Goal: Transaction & Acquisition: Download file/media

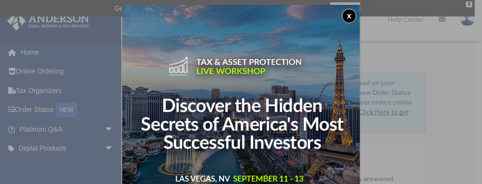
click at [353, 13] on button "x" at bounding box center [349, 16] width 15 height 15
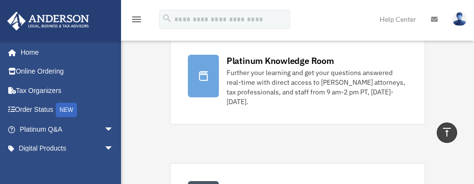
scroll to position [44, 0]
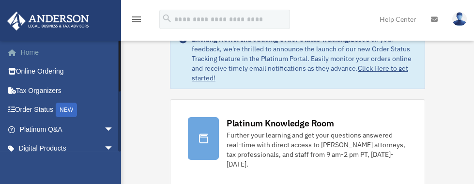
click at [50, 50] on link "Home" at bounding box center [68, 52] width 122 height 19
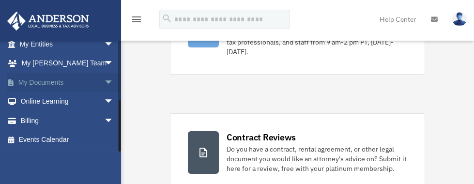
scroll to position [192, 0]
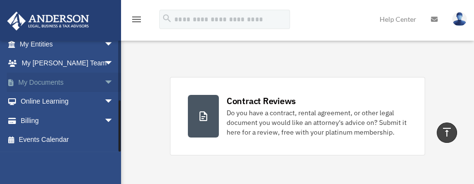
click at [104, 79] on span "arrow_drop_down" at bounding box center [113, 83] width 19 height 20
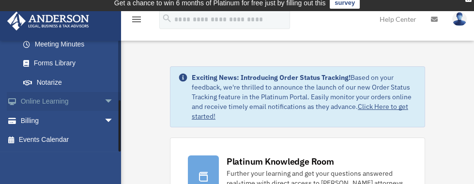
scroll to position [0, 0]
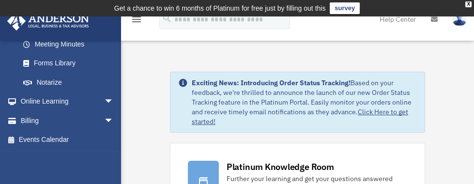
click at [46, 22] on img at bounding box center [48, 21] width 88 height 19
click at [469, 1] on div "X" at bounding box center [469, 4] width 6 height 6
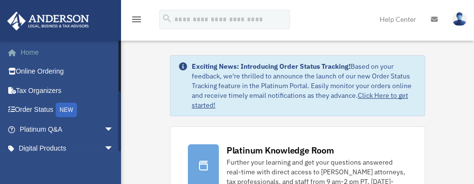
click at [26, 55] on link "Home" at bounding box center [68, 52] width 122 height 19
click at [140, 18] on icon "menu" at bounding box center [137, 20] width 12 height 12
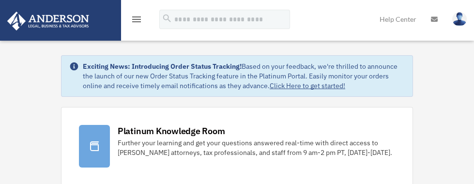
click at [80, 19] on img at bounding box center [48, 21] width 88 height 19
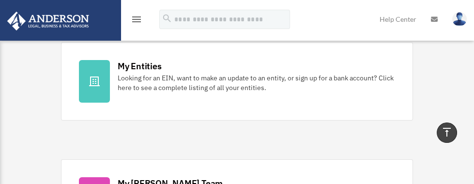
scroll to position [308, 0]
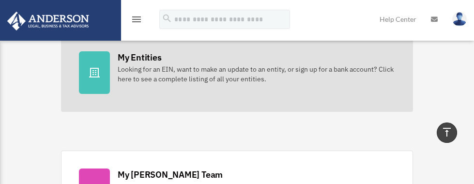
click at [133, 57] on div "My Entities" at bounding box center [140, 57] width 44 height 12
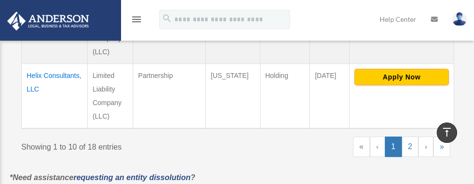
scroll to position [837, 0]
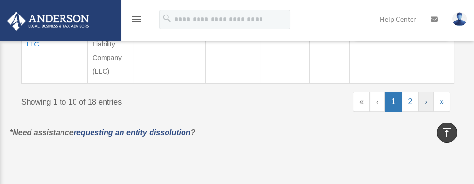
click at [424, 101] on link "›" at bounding box center [426, 102] width 15 height 20
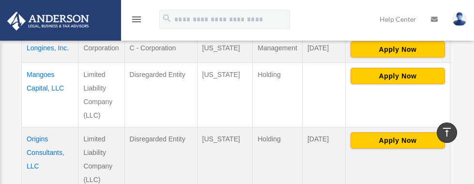
scroll to position [230, 0]
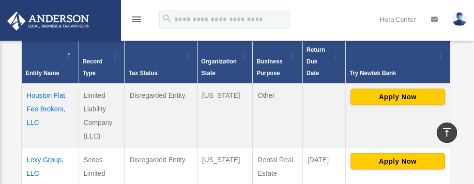
click at [52, 85] on td "Houston Flat Fee Brokers, LLC" at bounding box center [50, 115] width 57 height 65
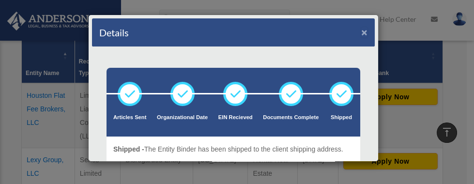
click at [368, 32] on button "×" at bounding box center [364, 32] width 6 height 10
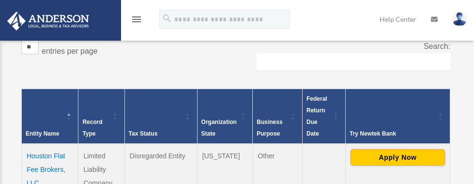
scroll to position [185, 0]
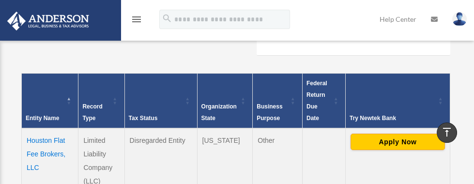
drag, startPoint x: 25, startPoint y: 105, endPoint x: 247, endPoint y: 152, distance: 226.3
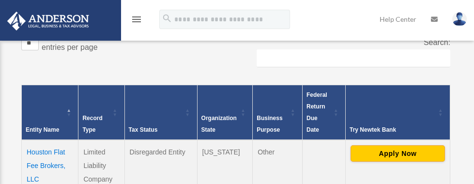
scroll to position [187, 0]
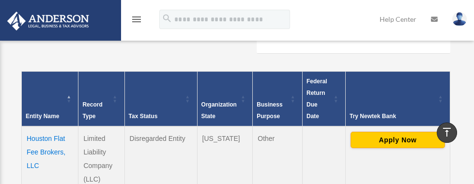
drag, startPoint x: 372, startPoint y: 104, endPoint x: 19, endPoint y: 72, distance: 353.7
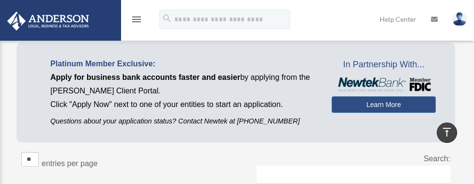
scroll to position [54, 0]
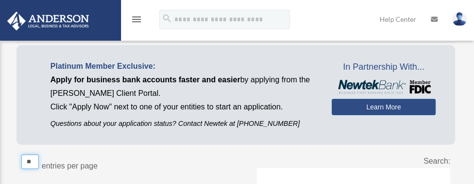
click at [34, 155] on select "** ** ** ***" at bounding box center [29, 162] width 17 height 15
select select "**"
click at [21, 155] on select "** ** ** ***" at bounding box center [29, 162] width 17 height 15
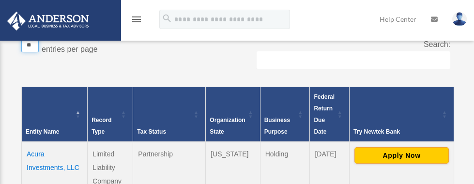
scroll to position [187, 0]
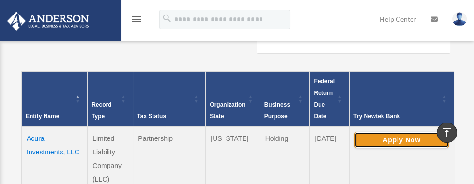
click at [393, 132] on button "Apply Now" at bounding box center [402, 140] width 94 height 16
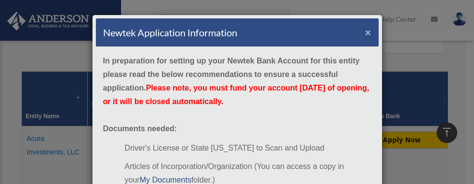
click at [372, 30] on button "×" at bounding box center [368, 32] width 6 height 10
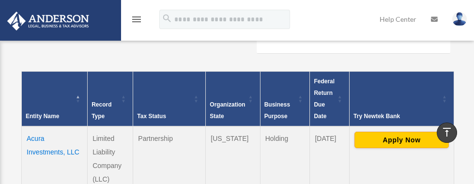
click at [233, 158] on td "Wyoming" at bounding box center [233, 158] width 54 height 65
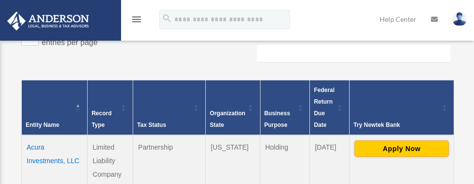
scroll to position [188, 0]
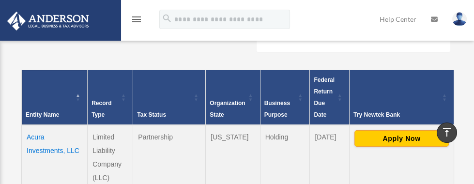
drag, startPoint x: 359, startPoint y: 133, endPoint x: 27, endPoint y: 107, distance: 333.4
copy table
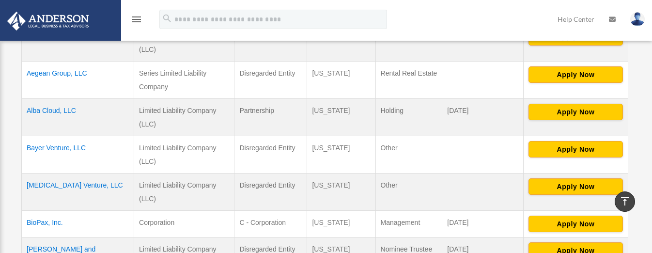
scroll to position [145, 0]
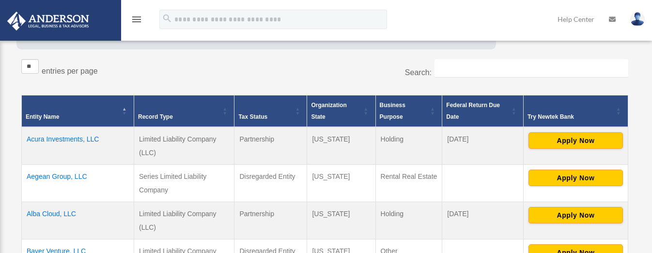
click at [64, 137] on td "Acura Investments, LLC" at bounding box center [78, 146] width 112 height 38
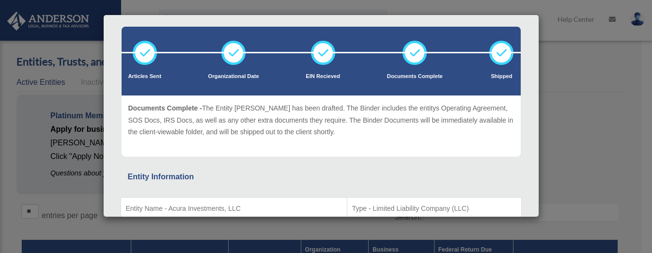
scroll to position [0, 0]
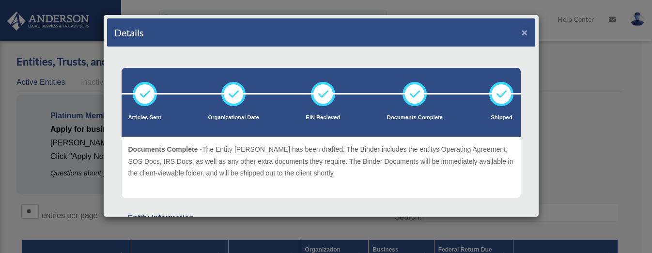
click at [481, 35] on button "×" at bounding box center [525, 32] width 6 height 10
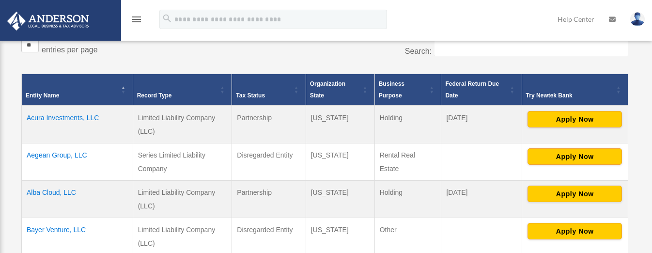
scroll to position [182, 0]
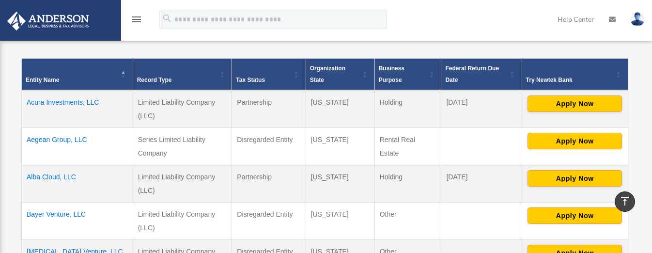
click at [84, 102] on td "Acura Investments, LLC" at bounding box center [77, 109] width 111 height 38
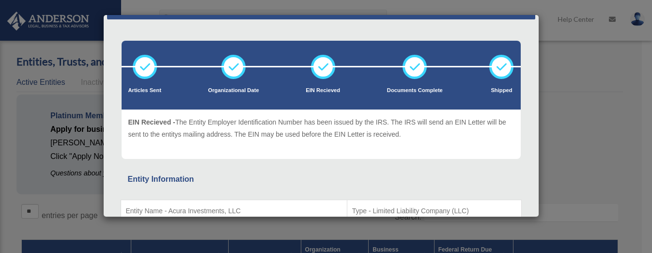
scroll to position [0, 0]
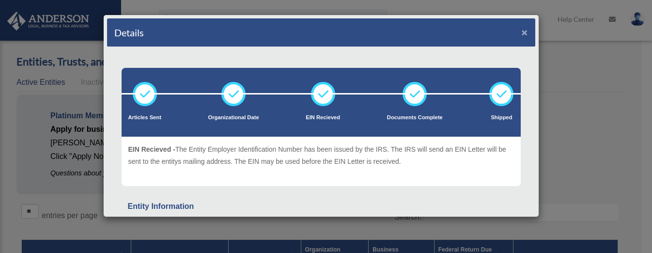
click at [481, 31] on button "×" at bounding box center [525, 32] width 6 height 10
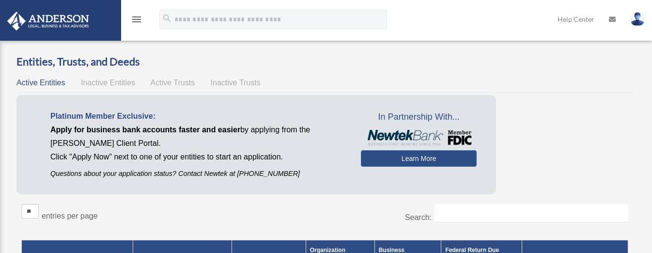
click at [71, 18] on img at bounding box center [48, 21] width 88 height 19
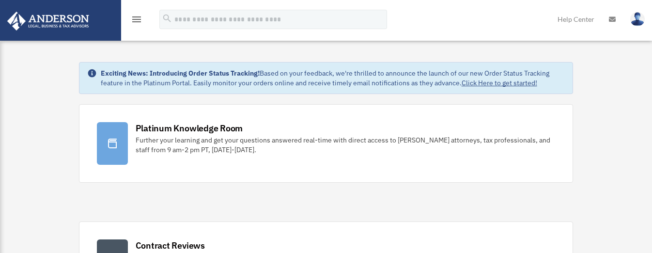
click at [34, 17] on img at bounding box center [48, 21] width 88 height 19
click at [136, 18] on icon "menu" at bounding box center [137, 20] width 12 height 12
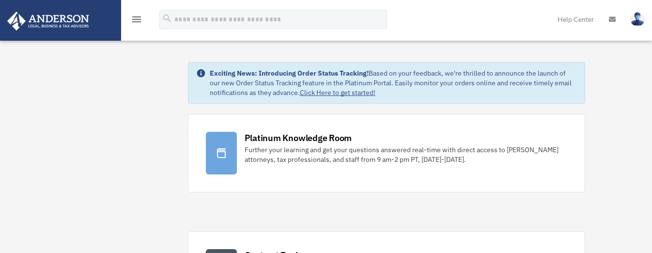
click at [66, 22] on img at bounding box center [48, 21] width 88 height 19
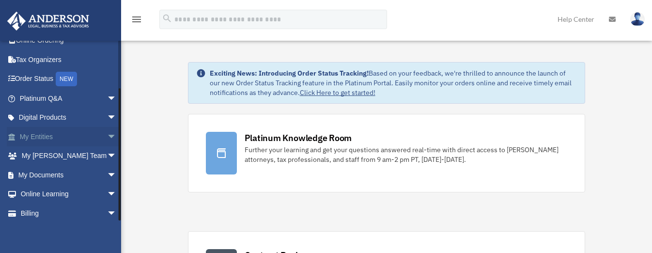
scroll to position [55, 0]
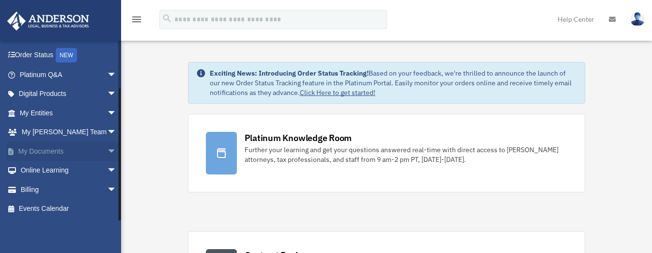
click at [90, 149] on link "My Documents arrow_drop_down" at bounding box center [69, 150] width 125 height 19
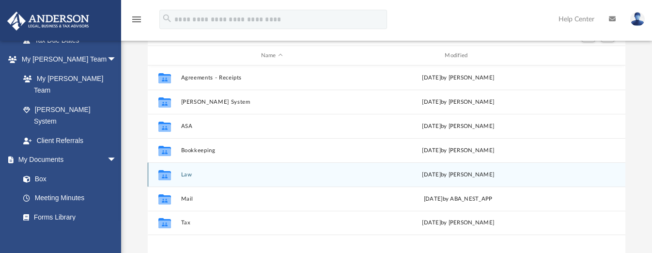
scroll to position [121, 0]
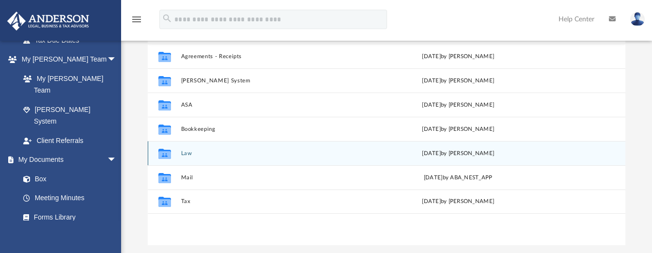
click at [187, 157] on div "Collaborated Folder Law [DATE] by [PERSON_NAME]" at bounding box center [387, 153] width 478 height 24
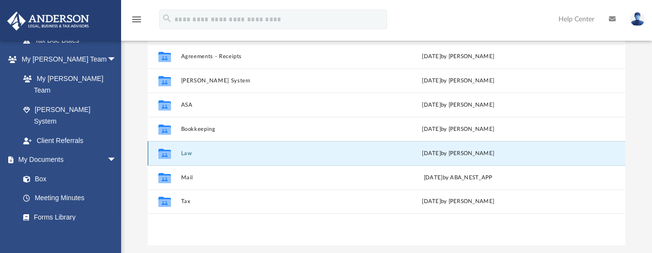
click at [188, 151] on button "Law" at bounding box center [272, 153] width 182 height 6
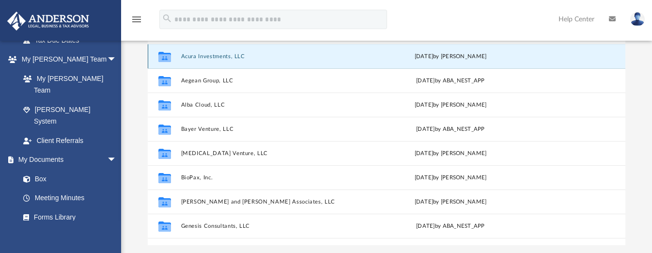
click at [215, 57] on button "Acura Investments, LLC" at bounding box center [269, 56] width 177 height 6
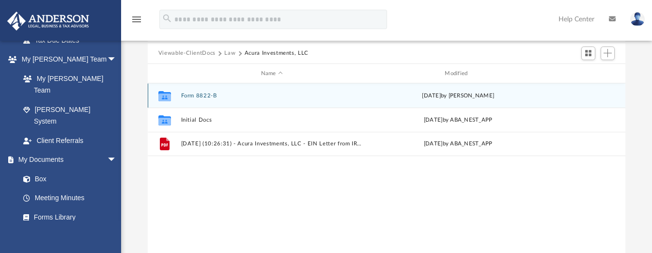
scroll to position [61, 0]
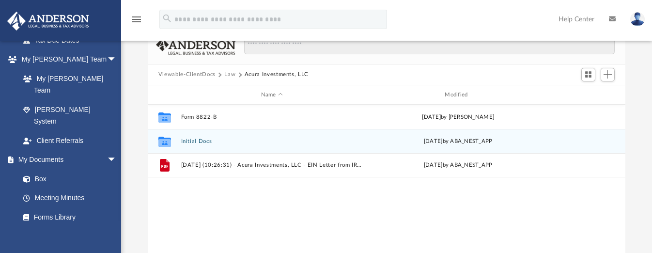
click at [191, 139] on button "Initial Docs" at bounding box center [272, 141] width 182 height 6
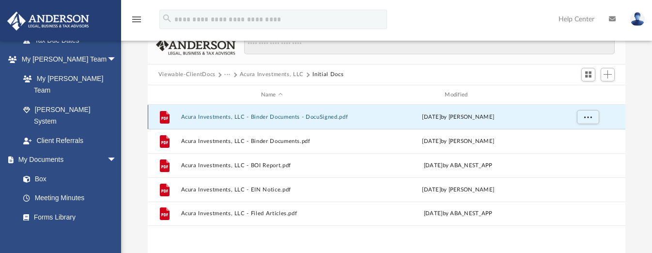
click at [333, 114] on button "Acura Investments, LLC - Binder Documents - DocuSigned.pdf" at bounding box center [272, 117] width 182 height 6
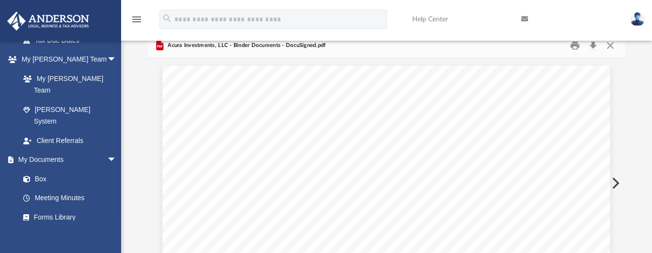
scroll to position [0, 0]
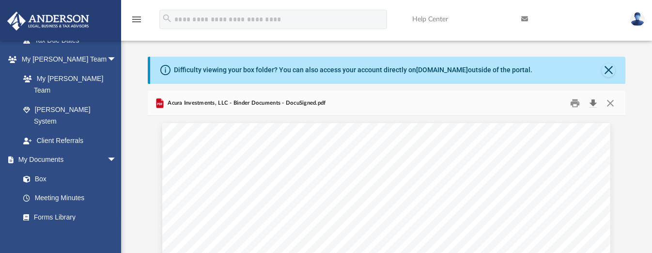
click at [590, 104] on button "Download" at bounding box center [592, 102] width 17 height 15
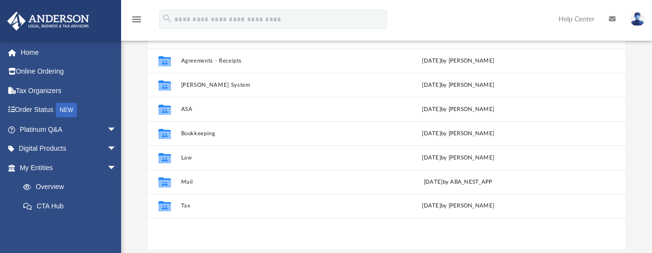
scroll to position [121, 0]
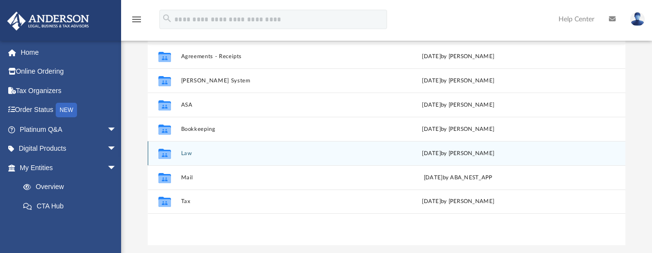
click at [188, 153] on button "Law" at bounding box center [272, 153] width 182 height 6
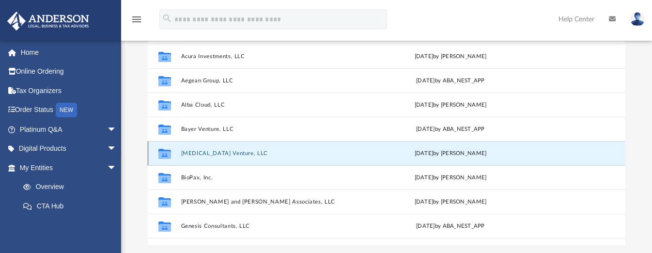
click at [208, 152] on button "Biaxin Venture, LLC" at bounding box center [269, 153] width 177 height 6
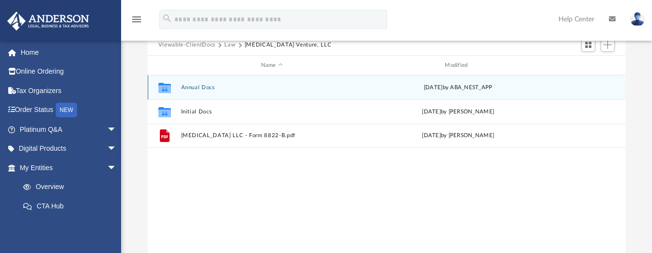
scroll to position [61, 0]
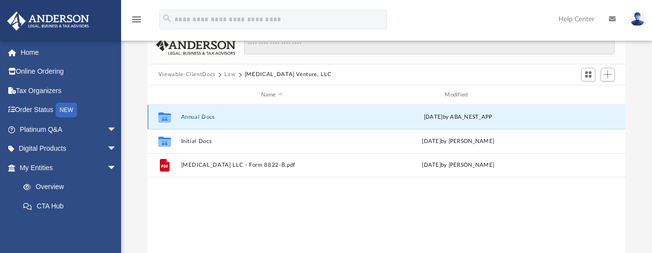
click at [207, 116] on button "Annual Docs" at bounding box center [272, 117] width 182 height 6
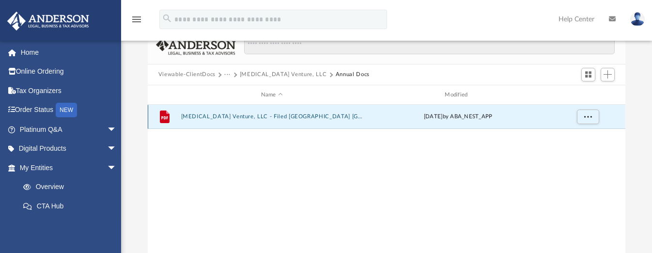
click at [207, 116] on button "Biaxin Venture, LLC - Filed TX PIR TX 2025.pdf" at bounding box center [272, 117] width 182 height 6
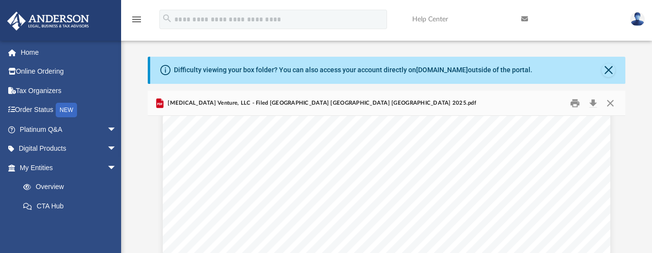
scroll to position [0, 0]
click at [610, 103] on button "Close" at bounding box center [610, 102] width 17 height 15
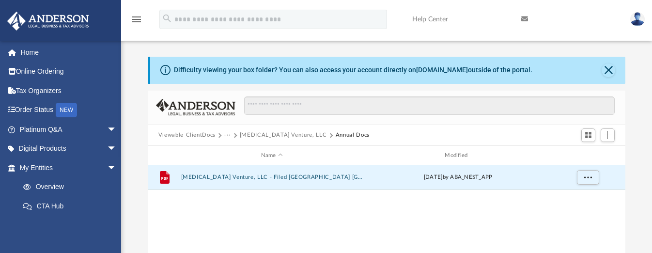
click at [273, 132] on button "Biaxin Venture, LLC" at bounding box center [283, 135] width 87 height 9
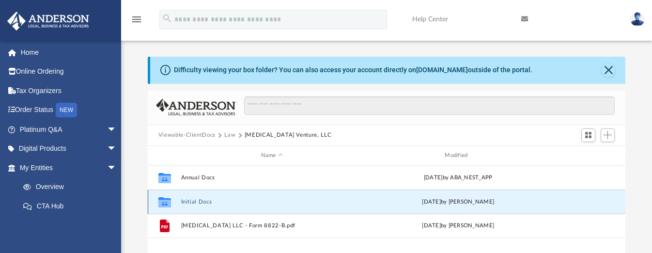
click at [206, 201] on button "Initial Docs" at bounding box center [272, 202] width 182 height 6
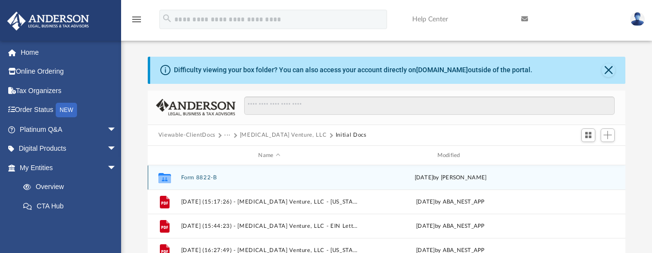
scroll to position [61, 0]
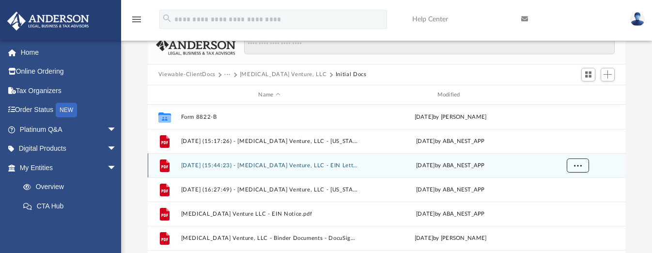
click at [573, 163] on button "More options" at bounding box center [577, 165] width 22 height 15
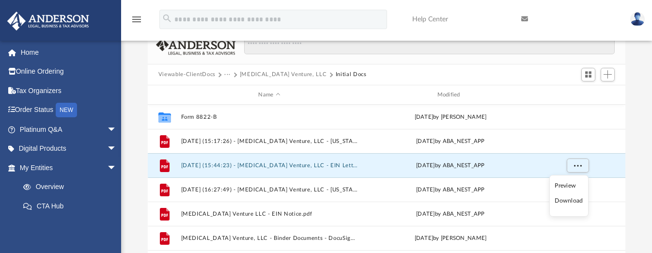
click at [564, 201] on li "Download" at bounding box center [569, 201] width 28 height 10
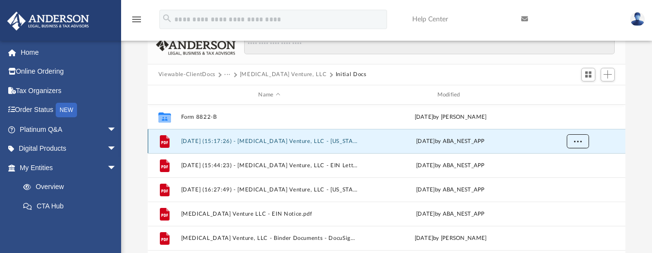
click at [576, 136] on button "More options" at bounding box center [577, 141] width 22 height 15
click at [568, 175] on li "Download" at bounding box center [569, 177] width 28 height 10
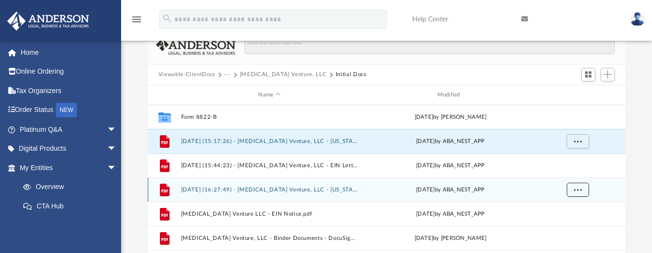
click at [576, 187] on span "More options" at bounding box center [578, 189] width 8 height 5
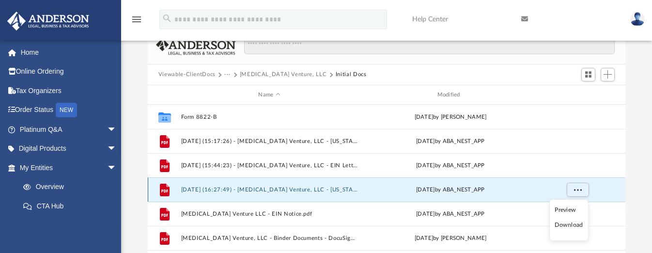
click at [354, 188] on button "2025.02.21 (16:27:49) - Biaxin Venture, LLC - Texas Franchise from Texas Comptr…" at bounding box center [269, 190] width 177 height 6
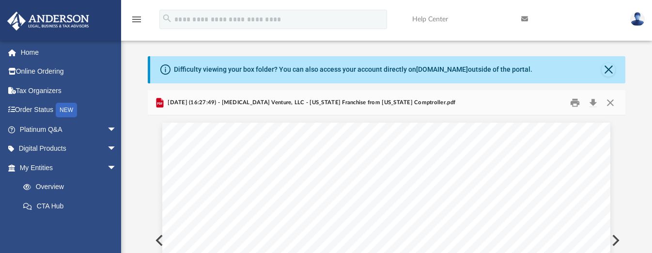
scroll to position [0, 0]
click at [593, 100] on button "Download" at bounding box center [592, 102] width 17 height 15
click at [610, 102] on button "Close" at bounding box center [610, 102] width 17 height 15
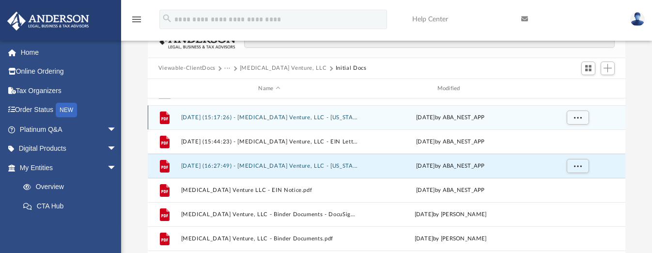
scroll to position [70, 0]
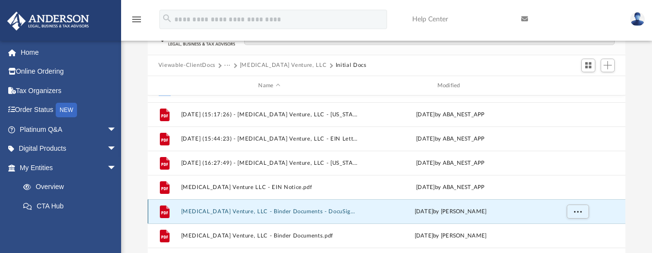
click at [316, 209] on button "Biaxin Venture, LLC - Binder Documents - DocuSigned.pdf" at bounding box center [269, 211] width 177 height 6
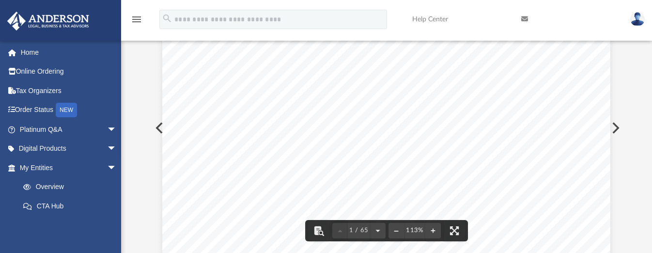
scroll to position [0, 0]
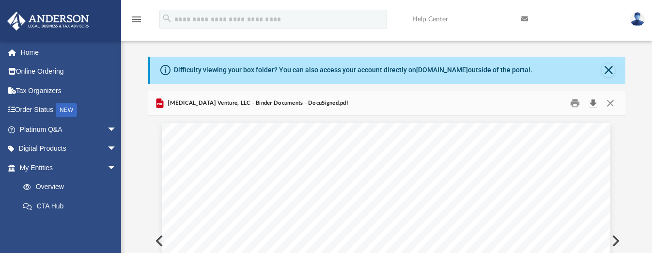
click at [592, 101] on button "Download" at bounding box center [592, 102] width 17 height 15
click at [609, 101] on button "Close" at bounding box center [610, 102] width 17 height 15
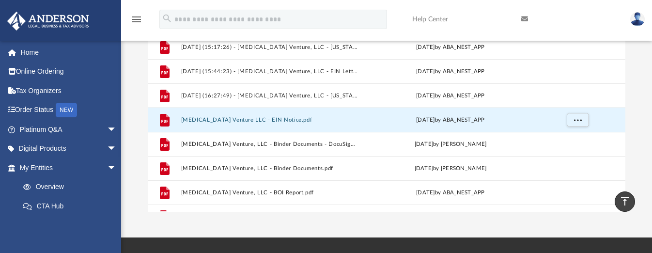
click at [263, 118] on button "Biaxin Venture LLC - EIN Notice.pdf" at bounding box center [269, 120] width 177 height 6
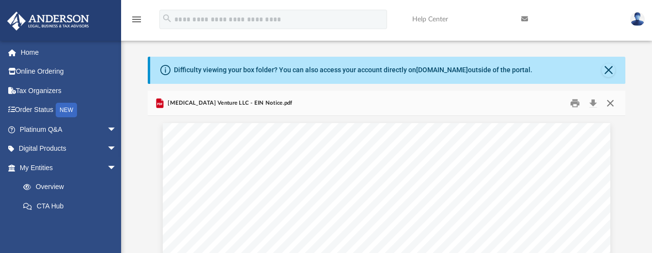
click at [612, 99] on button "Close" at bounding box center [610, 102] width 17 height 15
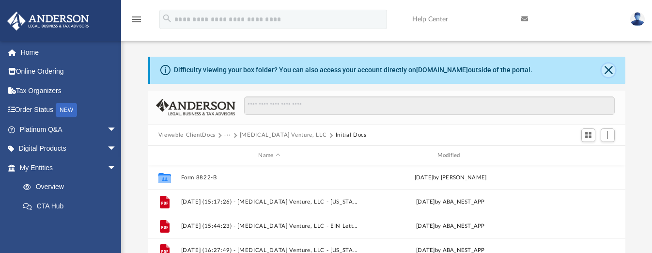
click at [605, 69] on button "Close" at bounding box center [609, 70] width 14 height 14
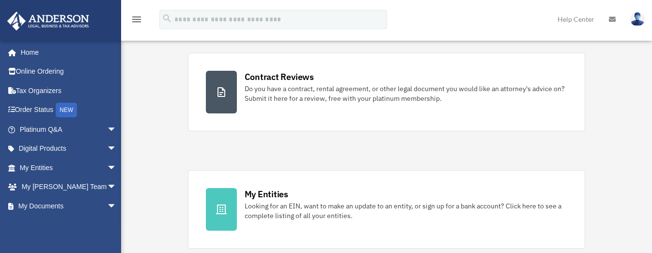
scroll to position [182, 0]
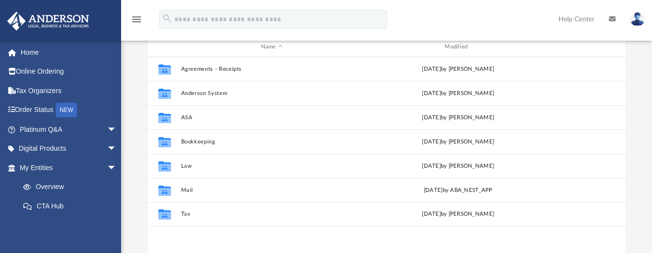
scroll to position [121, 0]
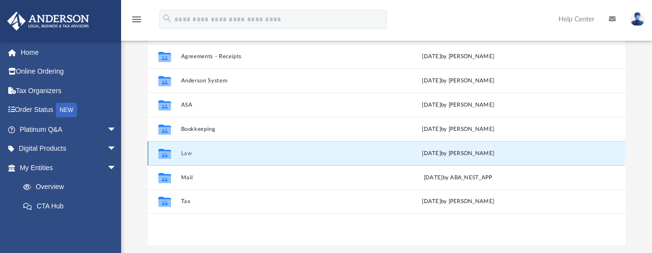
click at [183, 153] on button "Law" at bounding box center [272, 153] width 182 height 6
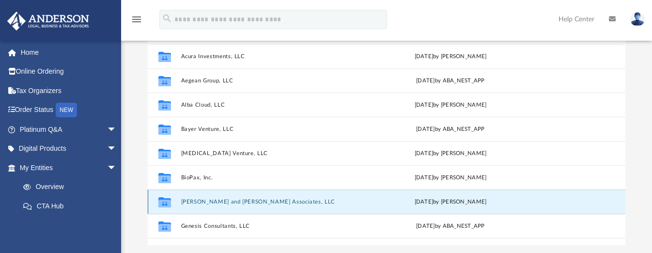
click at [240, 199] on button "[PERSON_NAME] and [PERSON_NAME] Associates, LLC" at bounding box center [269, 202] width 177 height 6
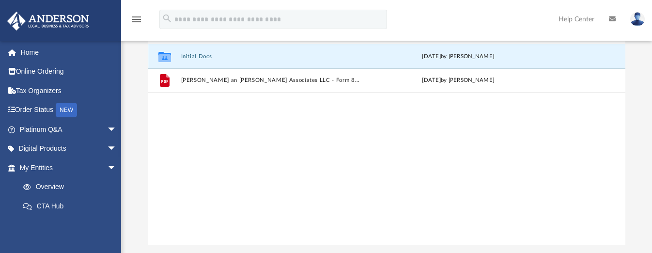
click at [186, 54] on button "Initial Docs" at bounding box center [272, 56] width 182 height 6
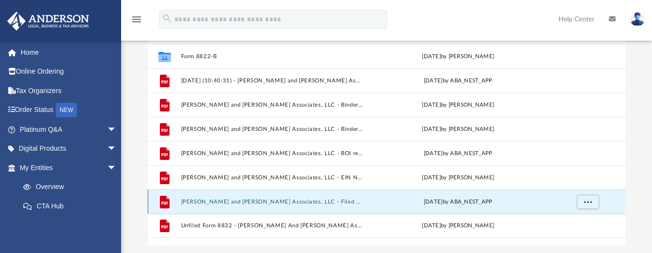
click at [309, 200] on button "[PERSON_NAME] and [PERSON_NAME] Associates, LLC - Filed Articles.pdf" at bounding box center [272, 202] width 182 height 6
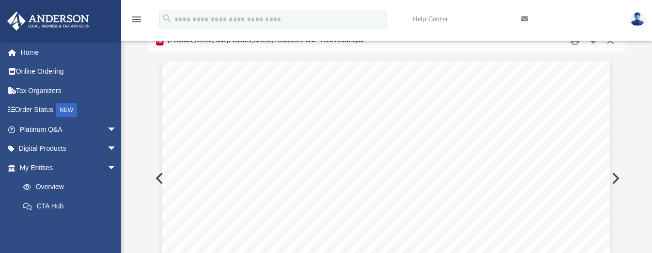
scroll to position [0, 0]
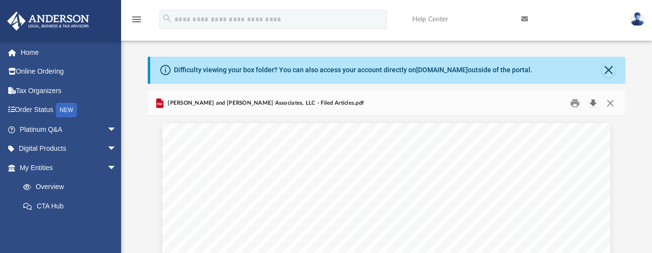
click at [592, 101] on button "Download" at bounding box center [592, 102] width 17 height 15
click at [610, 101] on button "Close" at bounding box center [610, 102] width 17 height 15
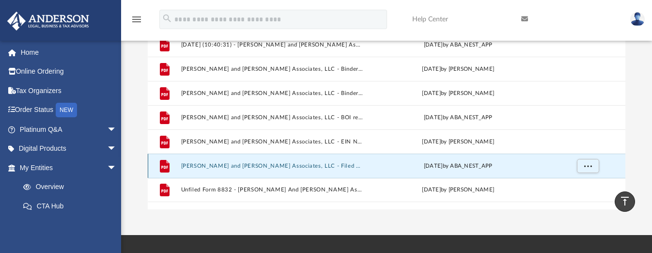
scroll to position [136, 0]
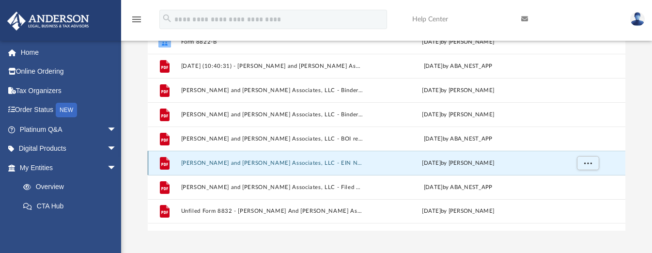
click at [293, 161] on button "Blair and Wynn Associates, LLC - EIN Notice.pdf" at bounding box center [272, 163] width 182 height 6
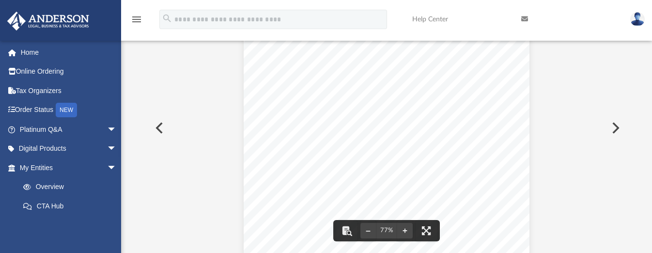
scroll to position [0, 0]
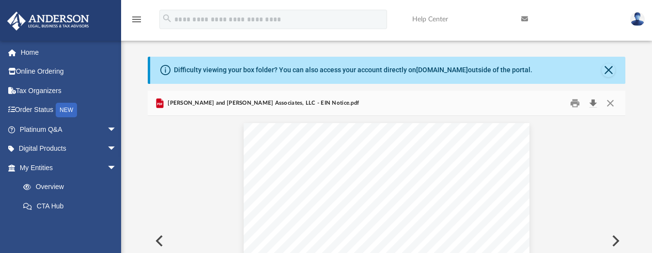
click at [596, 102] on button "Download" at bounding box center [592, 102] width 17 height 15
click at [611, 106] on button "Close" at bounding box center [610, 102] width 17 height 15
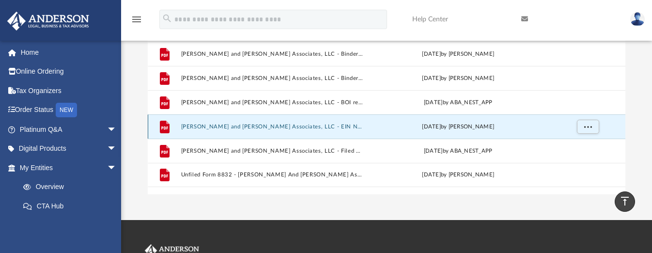
scroll to position [111, 0]
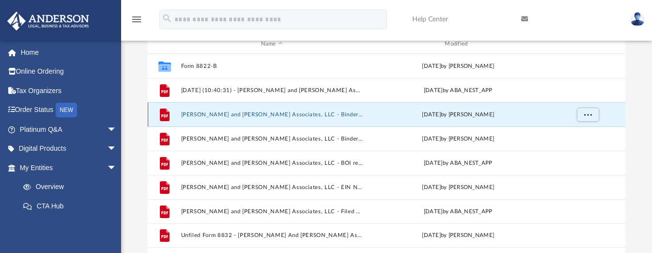
click at [338, 112] on button "Blair and Wynn Associates, LLC - Binder Documents - DocuSigned.pdf" at bounding box center [272, 114] width 182 height 6
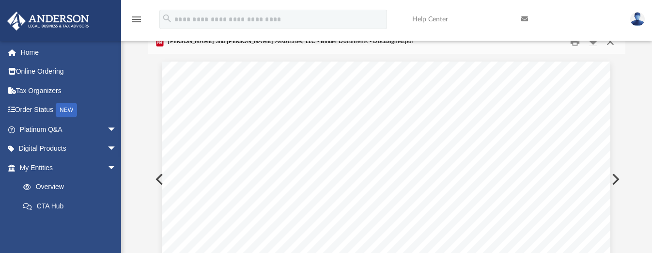
scroll to position [0, 0]
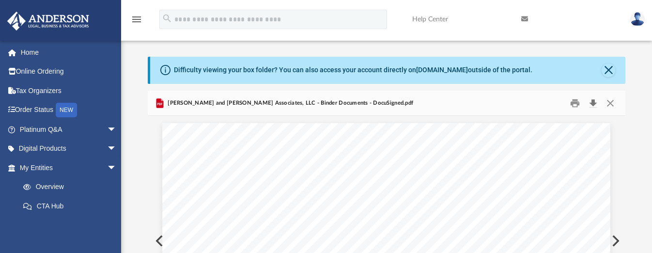
click at [593, 103] on button "Download" at bounding box center [592, 102] width 17 height 15
click at [612, 102] on button "Close" at bounding box center [610, 102] width 17 height 15
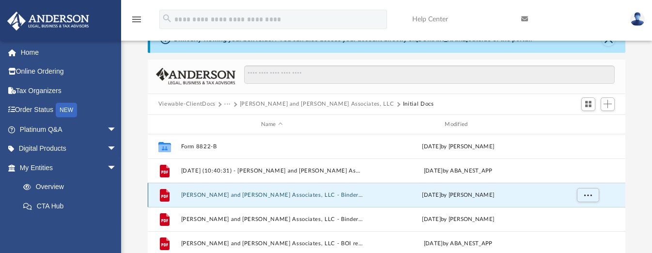
scroll to position [61, 0]
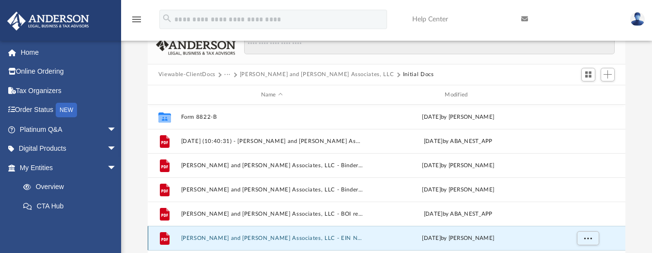
click at [283, 235] on button "Blair and Wynn Associates, LLC - EIN Notice.pdf" at bounding box center [272, 238] width 182 height 6
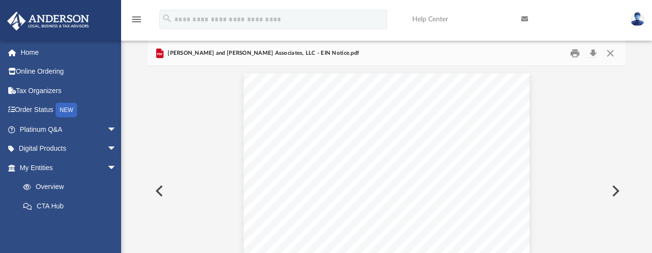
scroll to position [0, 0]
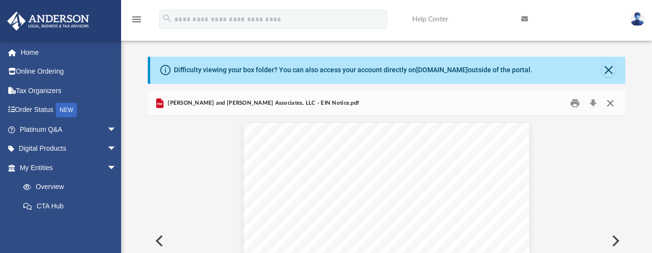
click at [610, 101] on button "Close" at bounding box center [610, 102] width 17 height 15
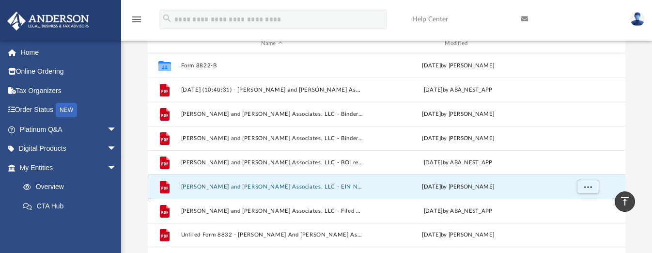
scroll to position [111, 0]
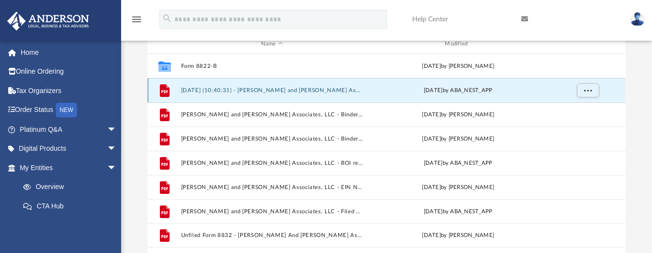
click at [346, 90] on button "2024.11.05 (10:40:31) - Blair and Wynn Associates, LLC - EIN Letter from IRS.pdf" at bounding box center [272, 90] width 182 height 6
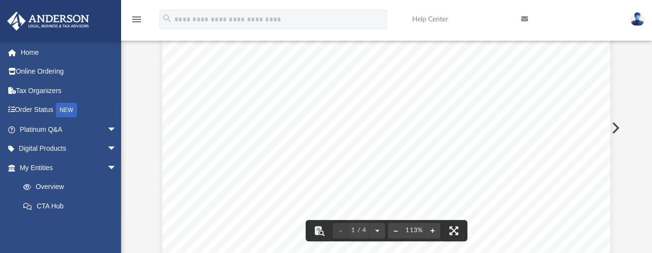
scroll to position [0, 0]
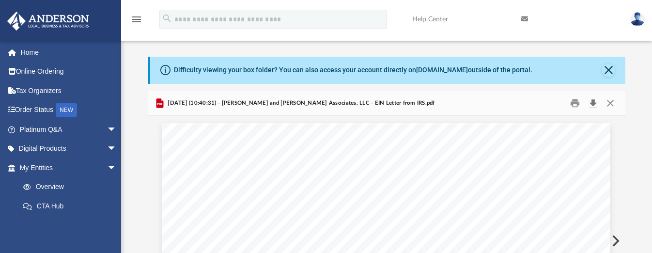
click at [595, 104] on button "Download" at bounding box center [592, 102] width 17 height 15
click at [614, 104] on button "Close" at bounding box center [610, 102] width 17 height 15
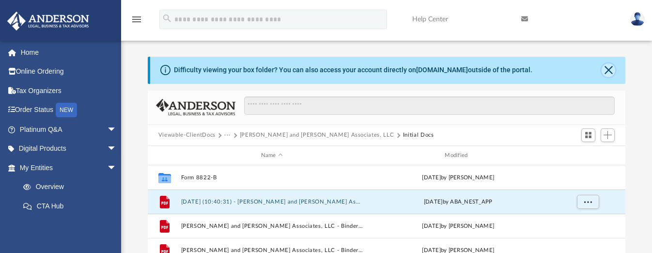
click at [609, 70] on button "Close" at bounding box center [609, 70] width 14 height 14
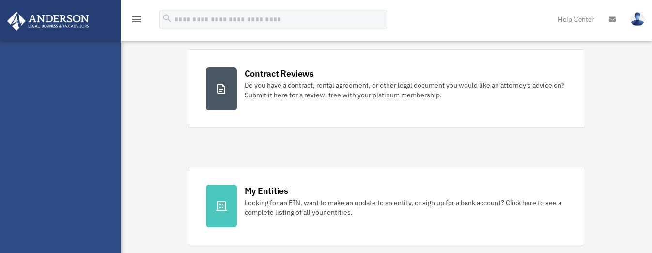
scroll to position [182, 0]
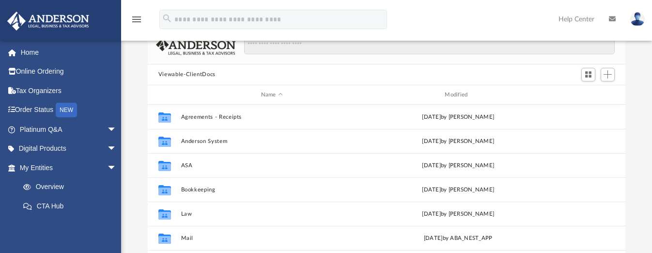
scroll to position [121, 0]
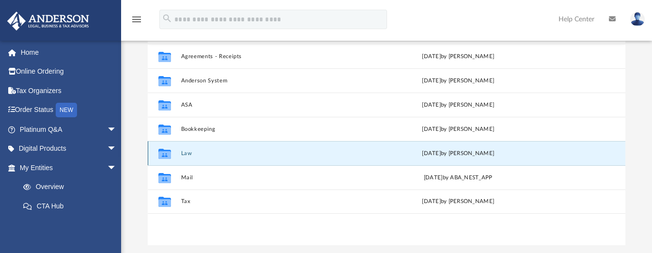
click at [188, 150] on button "Law" at bounding box center [272, 153] width 182 height 6
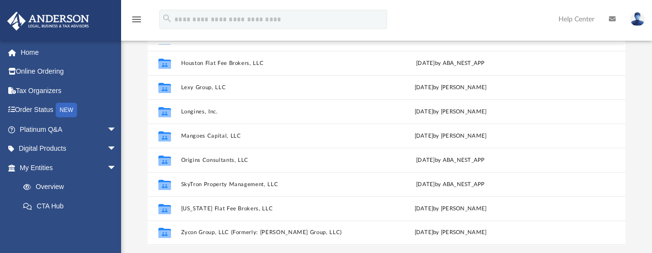
scroll to position [182, 0]
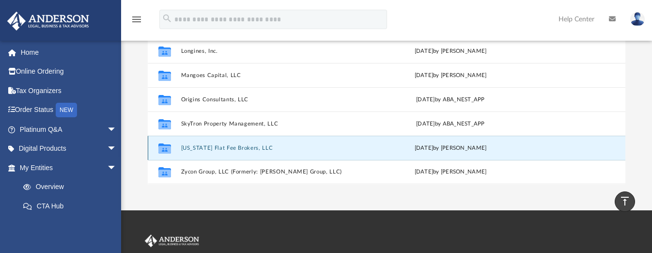
click at [246, 147] on button "Texas Flat Fee Brokers, LLC" at bounding box center [269, 148] width 177 height 6
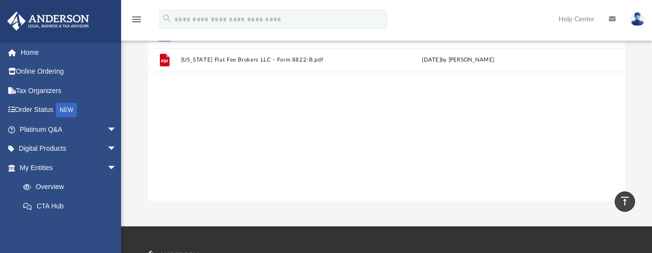
scroll to position [45, 0]
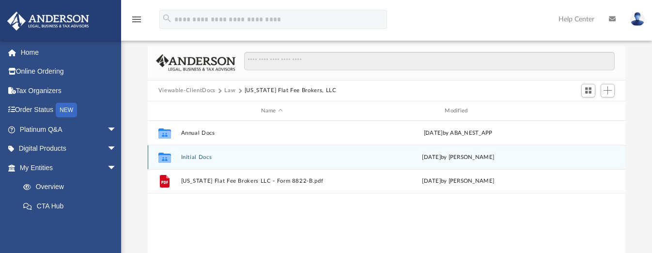
click at [194, 155] on button "Initial Docs" at bounding box center [272, 157] width 182 height 6
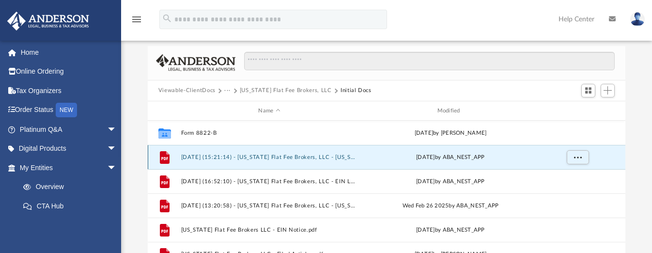
click at [326, 157] on button "2024.12.02 (15:21:14) - Texas Flat Fee Brokers, LLC - Texas Franchise from Texa…" at bounding box center [269, 157] width 177 height 6
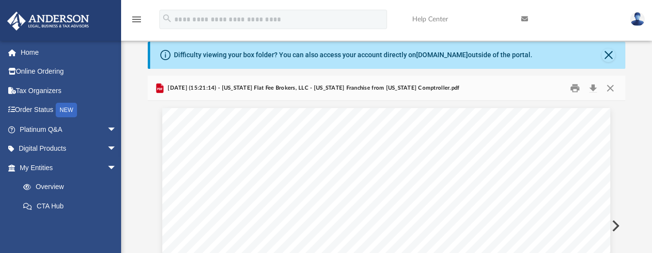
scroll to position [0, 0]
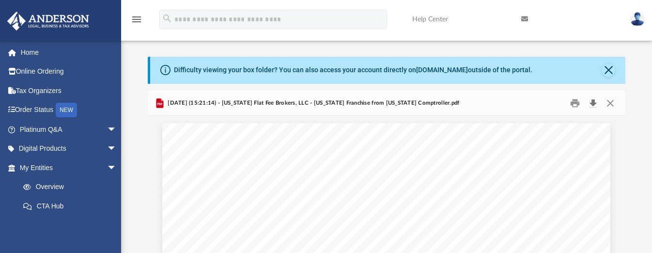
click at [592, 98] on button "Download" at bounding box center [592, 102] width 17 height 15
click at [613, 103] on button "Close" at bounding box center [610, 102] width 17 height 15
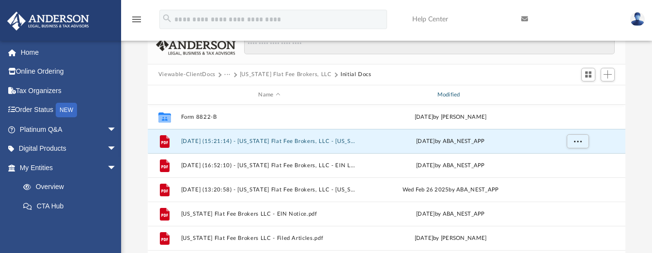
scroll to position [17, 0]
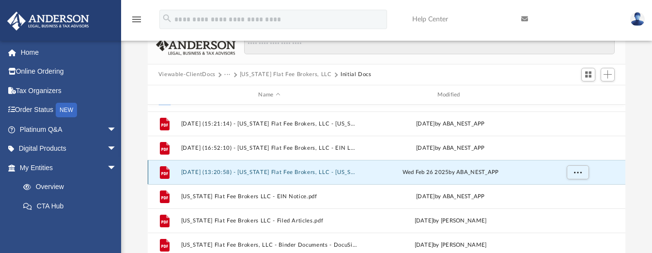
click at [329, 172] on button "2025.02.26 (13:20:58) - Texas Flat Fee Brokers, LLC - Texas Franchise from Texa…" at bounding box center [269, 172] width 177 height 6
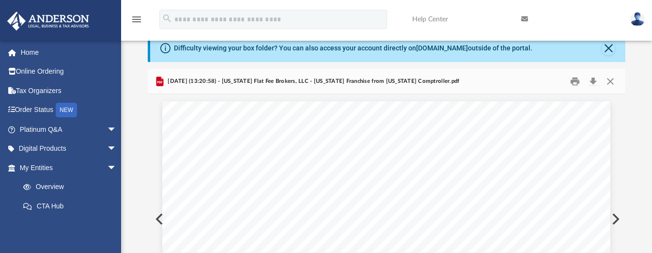
scroll to position [0, 0]
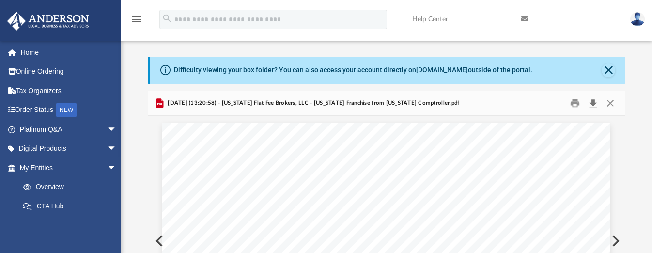
click at [592, 102] on button "Download" at bounding box center [592, 102] width 17 height 15
click at [611, 100] on button "Close" at bounding box center [610, 102] width 17 height 15
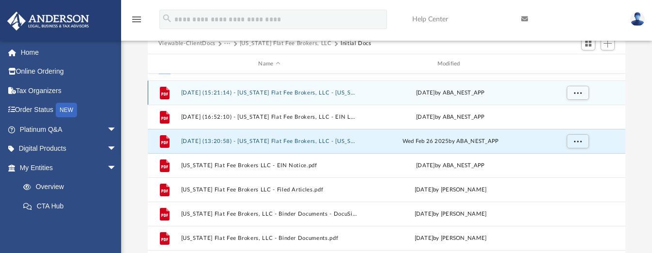
scroll to position [121, 0]
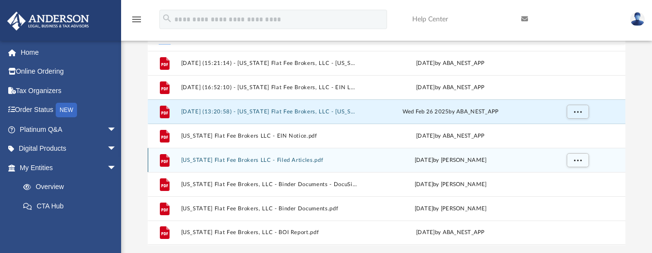
click at [305, 158] on button "Texas Flat Fee Brokers LLC - Filed Articles.pdf" at bounding box center [269, 160] width 177 height 6
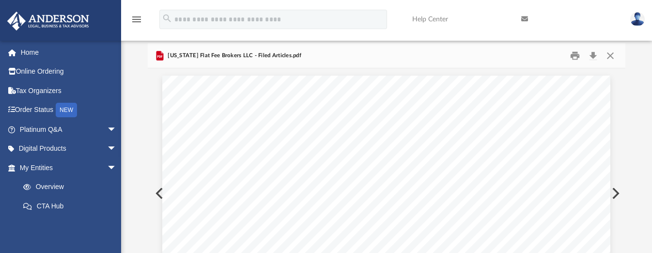
scroll to position [0, 0]
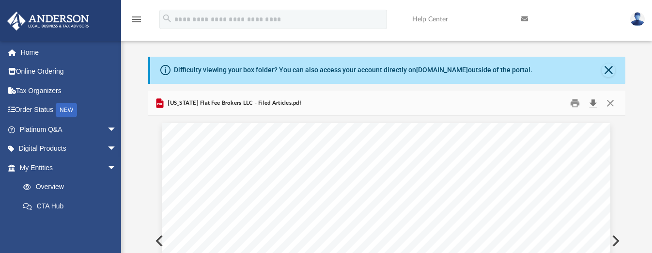
click at [592, 108] on button "Download" at bounding box center [592, 102] width 17 height 15
click at [612, 102] on button "Close" at bounding box center [610, 102] width 17 height 15
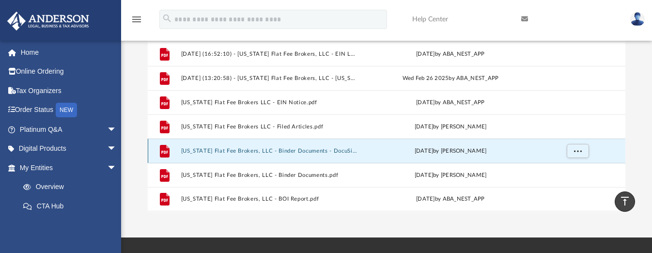
click at [313, 149] on button "Texas Flat Fee Brokers, LLC - Binder Documents - DocuSigned.pdf" at bounding box center [269, 151] width 177 height 6
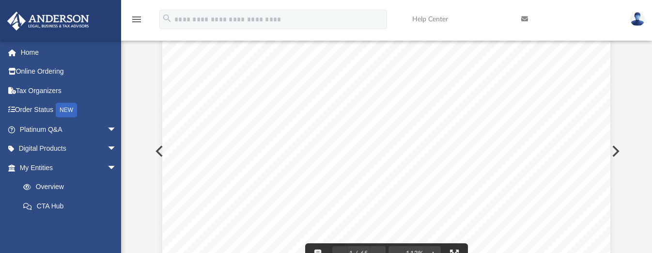
scroll to position [0, 0]
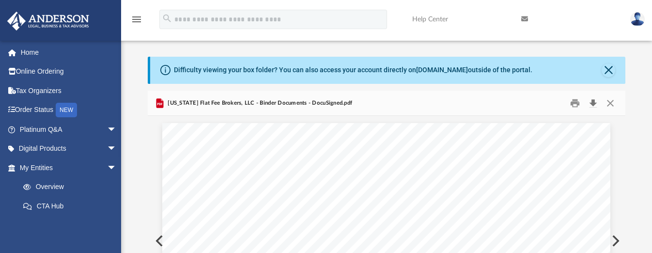
click at [593, 105] on button "Download" at bounding box center [592, 102] width 17 height 15
click at [607, 104] on button "Close" at bounding box center [610, 102] width 17 height 15
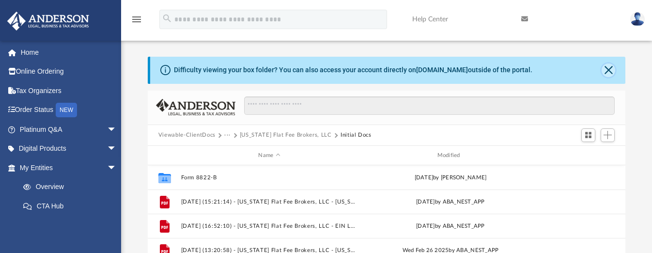
click at [611, 73] on button "Close" at bounding box center [609, 70] width 14 height 14
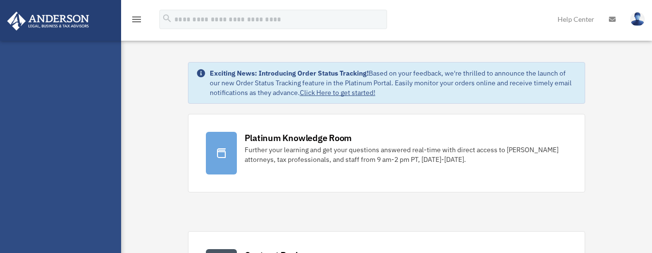
scroll to position [182, 0]
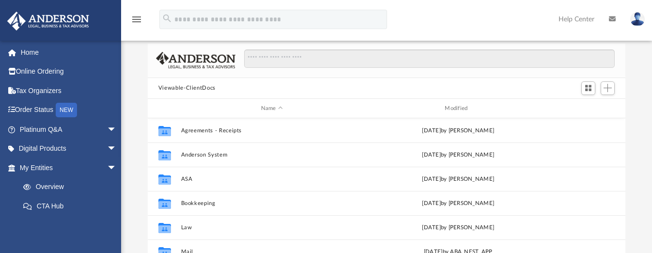
scroll to position [182, 0]
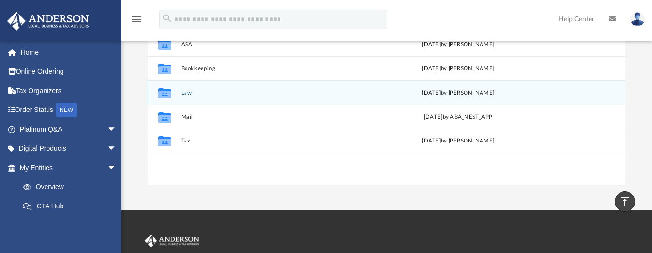
click at [182, 91] on button "Law" at bounding box center [272, 93] width 182 height 6
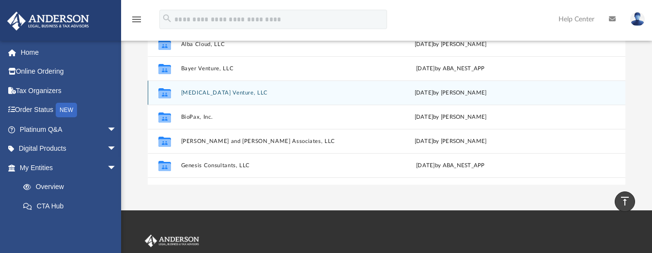
scroll to position [166, 0]
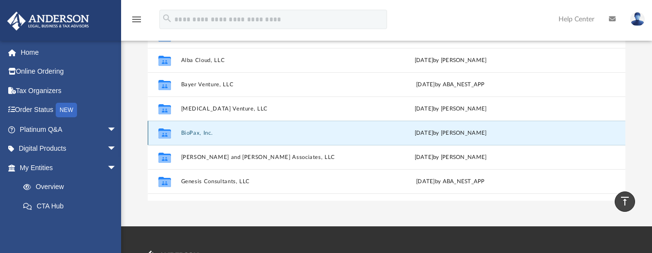
click at [191, 131] on button "BioPax, Inc." at bounding box center [269, 133] width 177 height 6
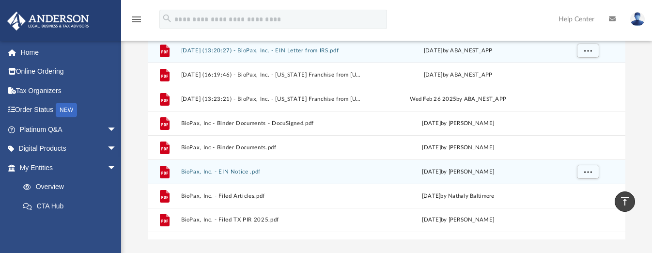
scroll to position [105, 0]
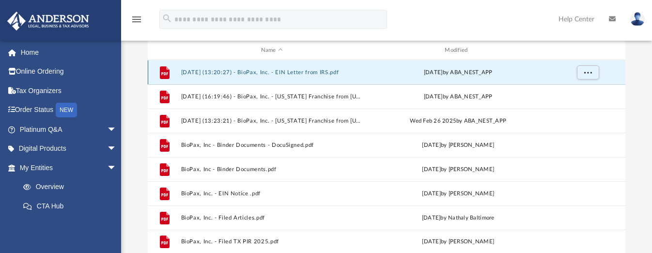
click at [331, 71] on button "[DATE] (13:20:27) - BioPax, Inc. - EIN Letter from IRS.pdf" at bounding box center [272, 72] width 182 height 6
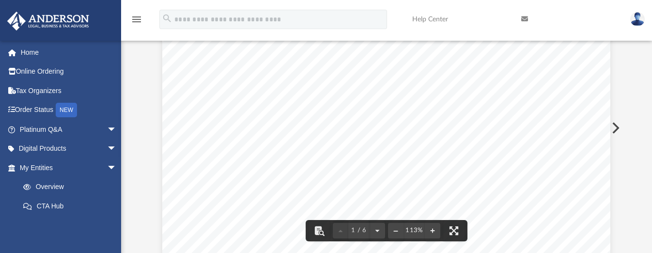
scroll to position [0, 0]
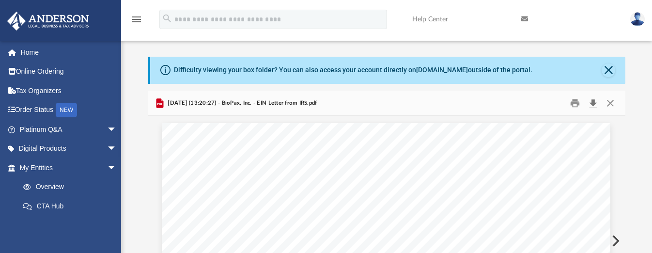
click at [590, 103] on button "Download" at bounding box center [592, 102] width 17 height 15
click at [612, 105] on button "Close" at bounding box center [610, 102] width 17 height 15
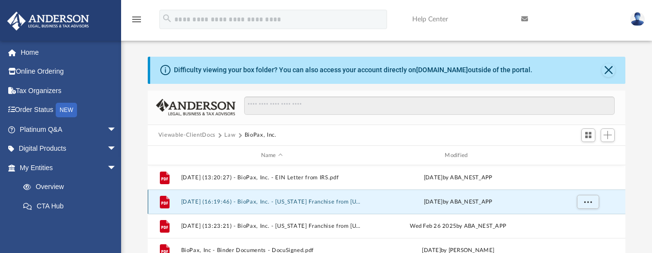
click at [353, 202] on button "[DATE] (16:19:46) - BioPax, Inc. - [US_STATE] Franchise from [US_STATE] Comptro…" at bounding box center [272, 202] width 182 height 6
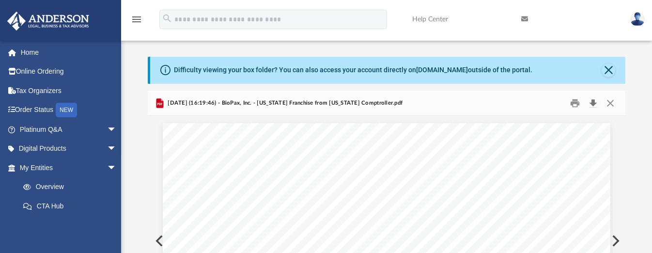
click at [591, 103] on button "Download" at bounding box center [592, 102] width 17 height 15
click at [611, 103] on button "Close" at bounding box center [610, 102] width 17 height 15
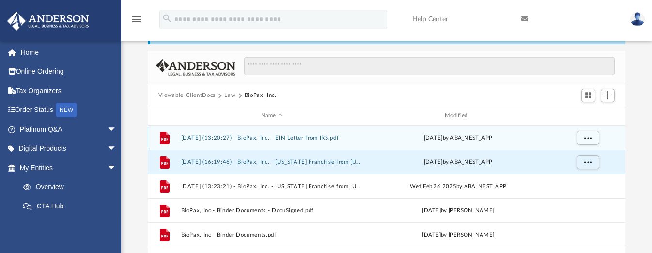
scroll to position [61, 0]
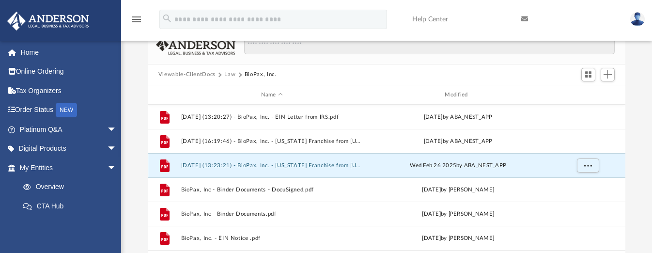
click at [335, 167] on button "[DATE] (13:23:21) - BioPax, Inc. - [US_STATE] Franchise from [US_STATE] Comptro…" at bounding box center [272, 165] width 182 height 6
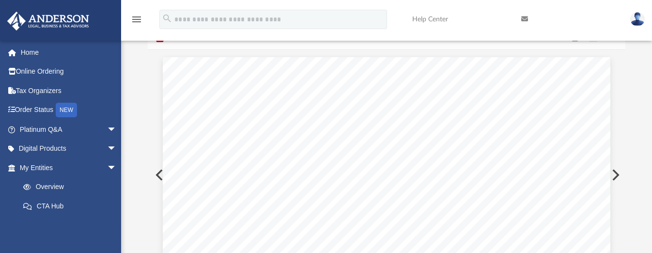
scroll to position [0, 0]
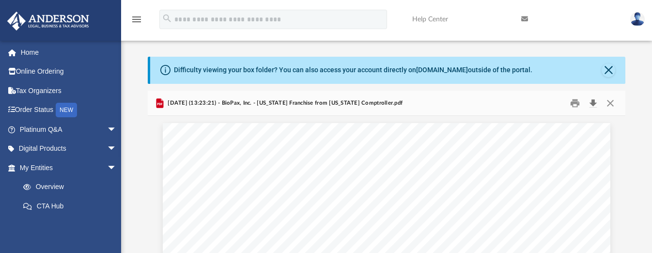
click at [592, 103] on button "Download" at bounding box center [592, 102] width 17 height 15
click at [610, 101] on button "Close" at bounding box center [610, 102] width 17 height 15
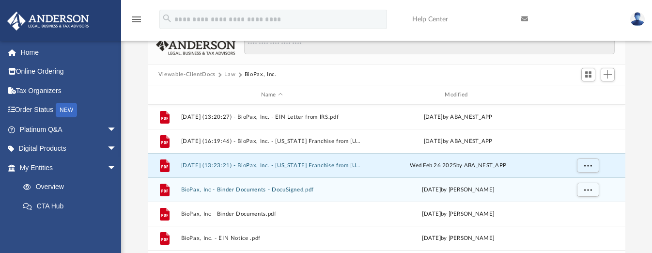
click at [302, 191] on button "BioPax, Inc - Binder Documents - DocuSigned.pdf" at bounding box center [272, 190] width 182 height 6
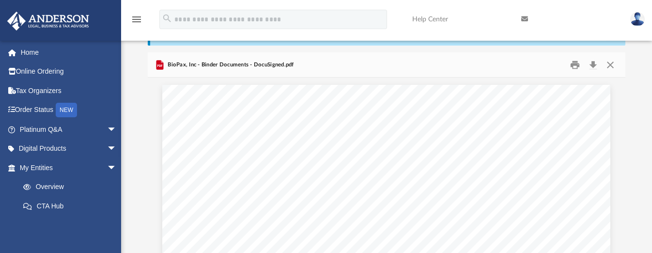
scroll to position [0, 0]
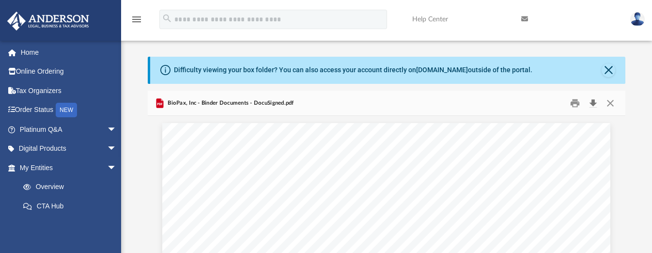
click at [594, 99] on button "Download" at bounding box center [592, 102] width 17 height 15
click at [608, 105] on button "Close" at bounding box center [610, 102] width 17 height 15
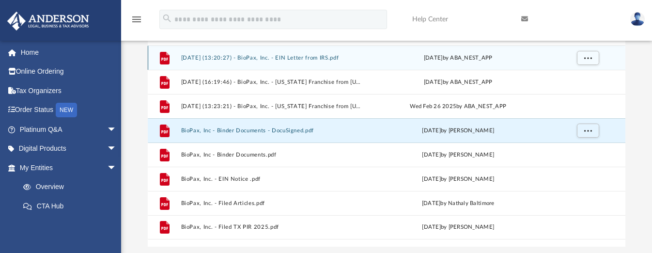
scroll to position [130, 0]
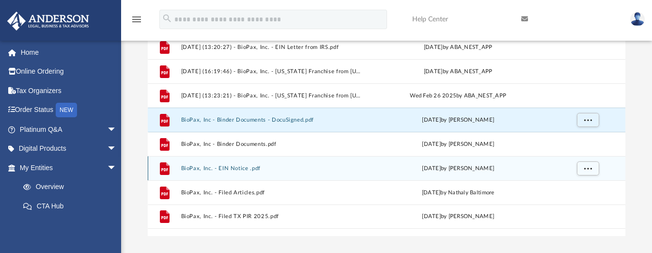
click at [245, 166] on button "BioPax, Inc. - EIN Notice .pdf" at bounding box center [272, 168] width 182 height 6
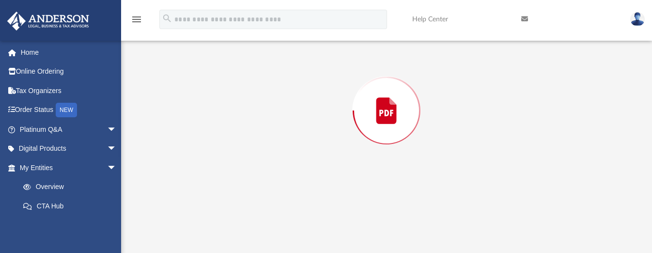
scroll to position [113, 0]
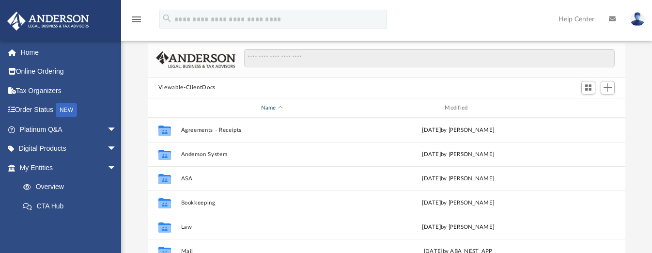
scroll to position [121, 0]
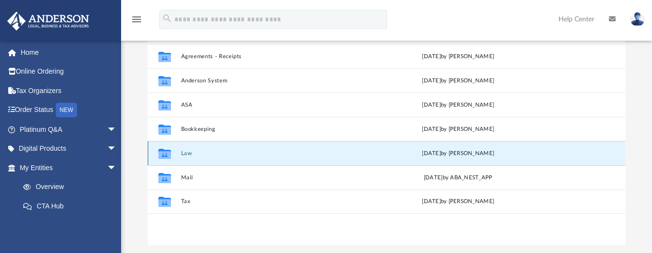
click at [189, 154] on button "Law" at bounding box center [272, 153] width 182 height 6
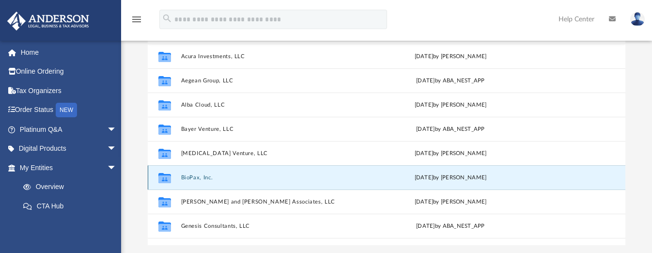
click at [198, 174] on button "BioPax, Inc." at bounding box center [269, 177] width 177 height 6
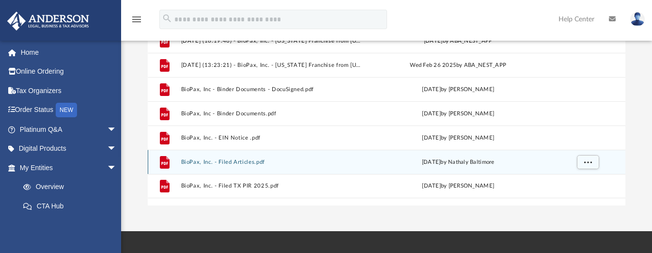
scroll to position [182, 0]
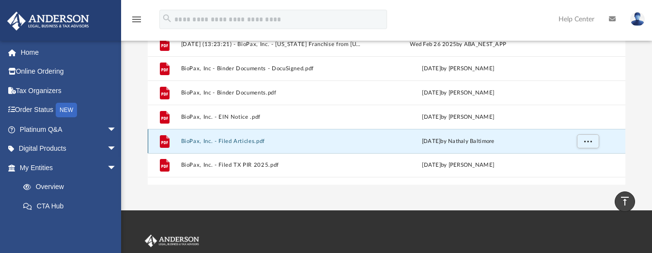
click at [239, 138] on button "BioPax, Inc. - Filed Articles.pdf" at bounding box center [272, 141] width 182 height 6
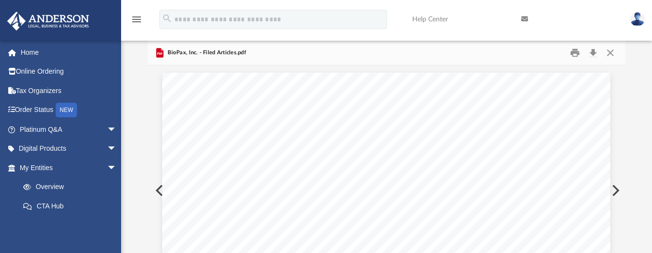
scroll to position [0, 0]
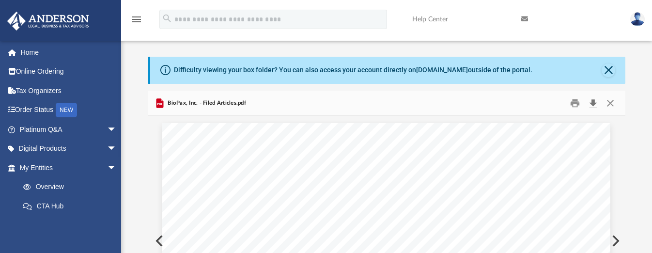
click at [594, 98] on button "Download" at bounding box center [592, 102] width 17 height 15
click at [614, 104] on button "Close" at bounding box center [610, 102] width 17 height 15
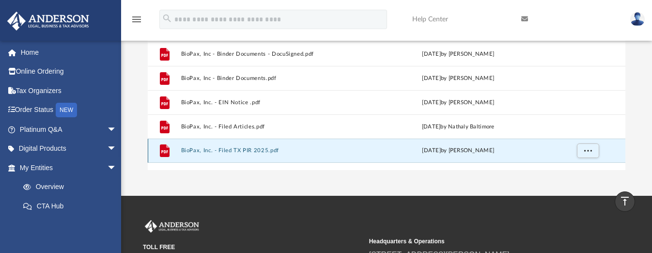
click at [259, 150] on button "BioPax, Inc. - Filed TX PIR 2025.pdf" at bounding box center [272, 151] width 182 height 6
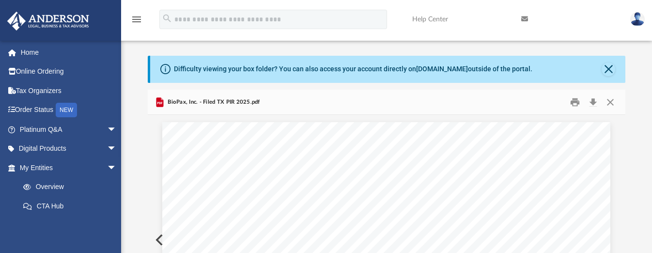
scroll to position [0, 0]
click at [612, 102] on button "Close" at bounding box center [610, 102] width 17 height 15
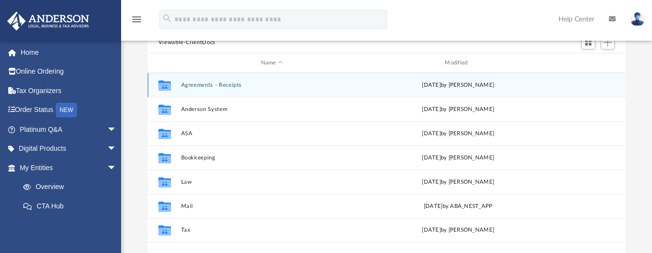
scroll to position [121, 0]
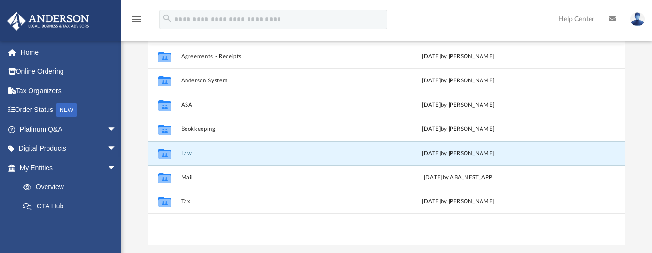
click at [187, 152] on button "Law" at bounding box center [272, 153] width 182 height 6
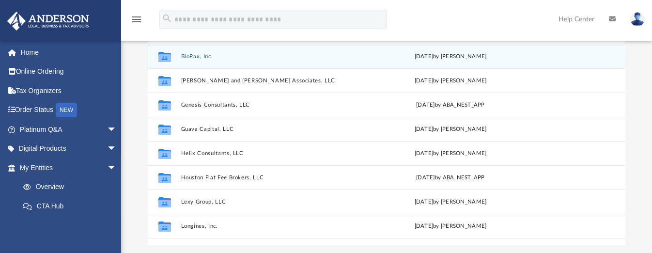
scroll to position [182, 0]
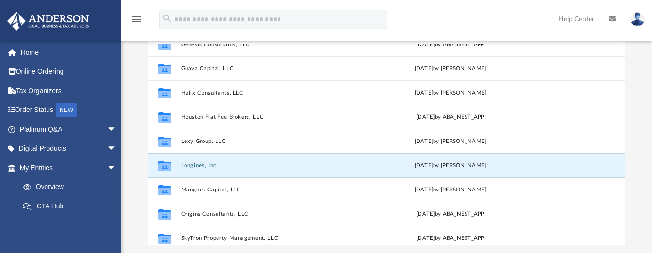
click at [208, 166] on button "Longines, Inc." at bounding box center [269, 165] width 177 height 6
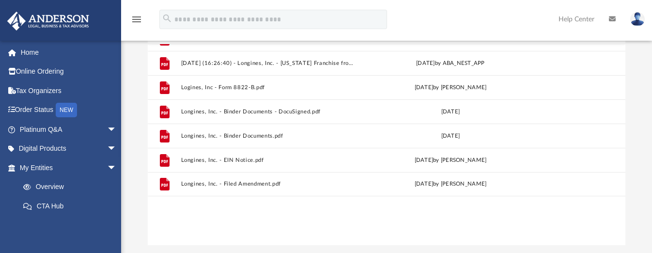
scroll to position [0, 0]
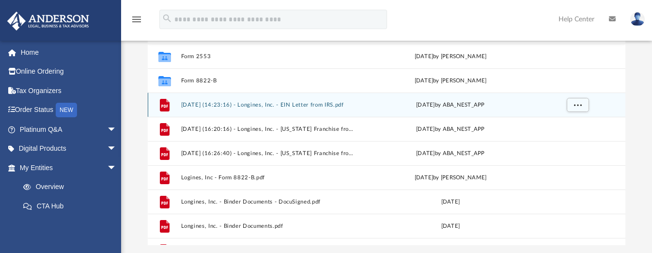
click at [262, 103] on button "[DATE] (14:23:16) - Longines, Inc. - EIN Letter from IRS.pdf" at bounding box center [269, 105] width 177 height 6
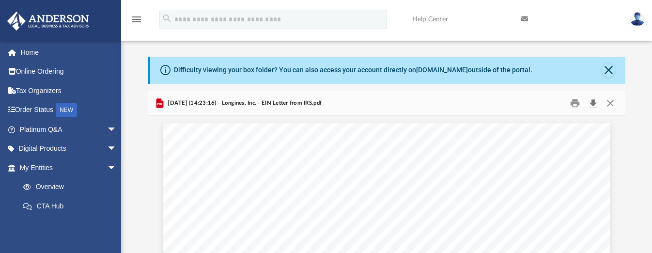
click at [595, 97] on button "Download" at bounding box center [592, 102] width 17 height 15
click at [606, 104] on button "Close" at bounding box center [610, 102] width 17 height 15
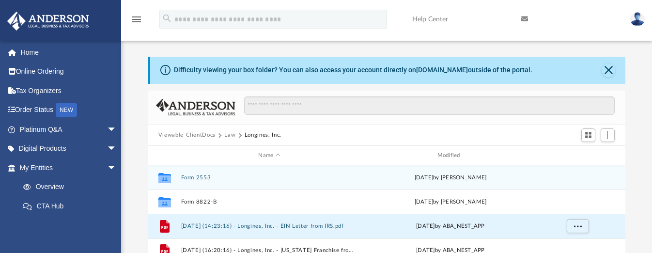
scroll to position [61, 0]
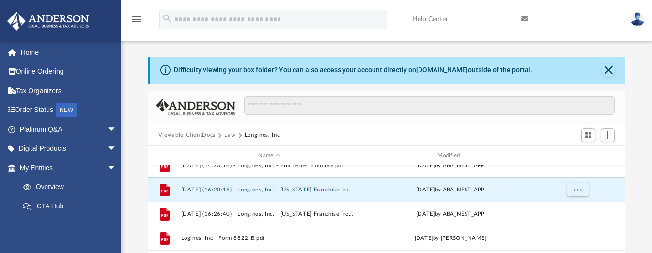
click at [343, 191] on button "[DATE] (16:20:16) - Longines, Inc. - [US_STATE] Franchise from [US_STATE] Compt…" at bounding box center [269, 190] width 177 height 6
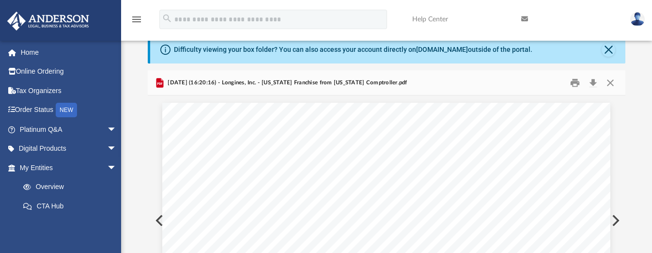
scroll to position [1, 0]
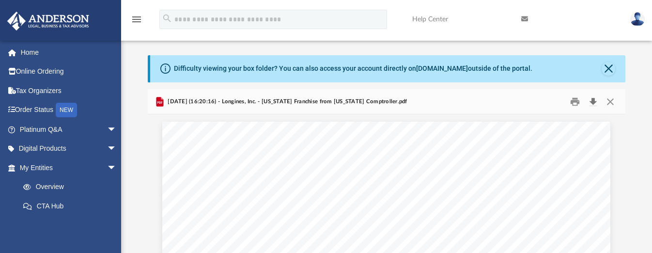
click at [593, 100] on button "Download" at bounding box center [592, 101] width 17 height 15
click at [612, 101] on button "Close" at bounding box center [610, 101] width 17 height 15
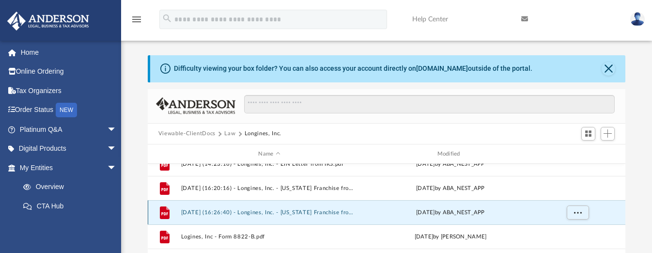
click at [347, 212] on button "[DATE] (16:26:40) - Longines, Inc. - [US_STATE] Franchise from [US_STATE] Compt…" at bounding box center [269, 212] width 177 height 6
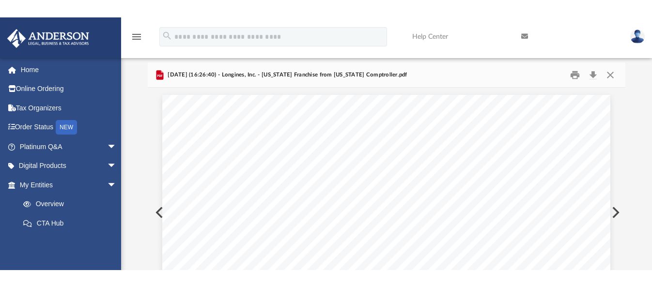
scroll to position [0, 0]
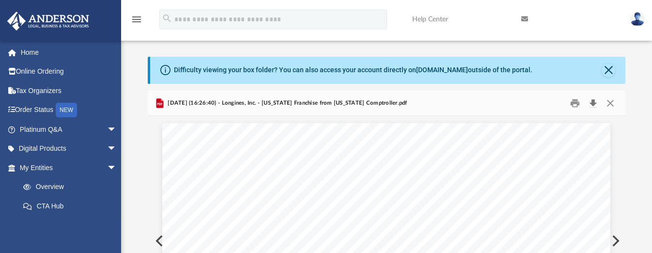
click at [590, 97] on button "Download" at bounding box center [592, 102] width 17 height 15
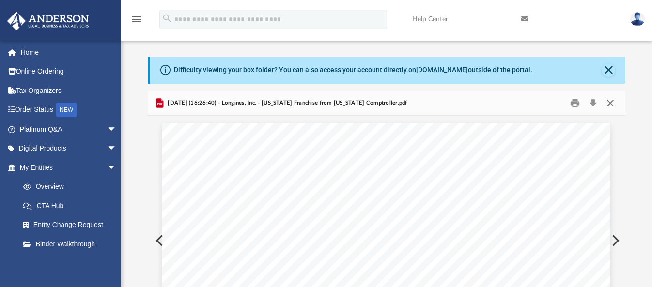
click at [612, 102] on button "Close" at bounding box center [610, 102] width 17 height 15
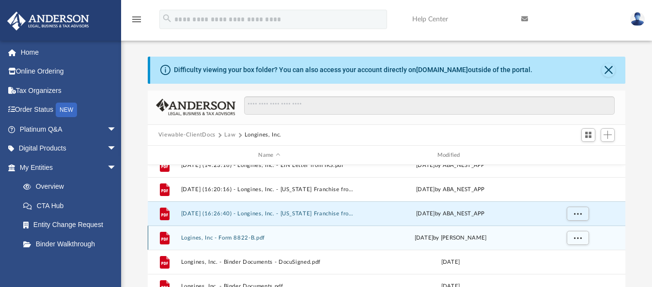
scroll to position [90, 0]
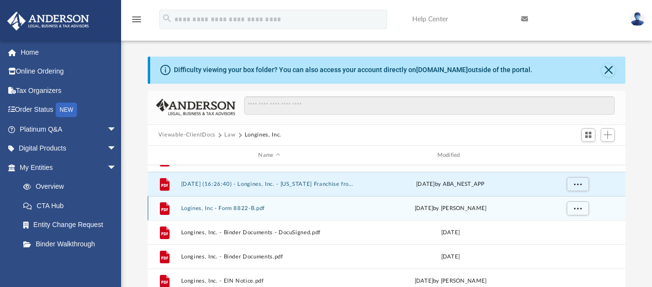
click at [255, 208] on button "Logines, Inc - Form 8822-B.pdf" at bounding box center [269, 208] width 177 height 6
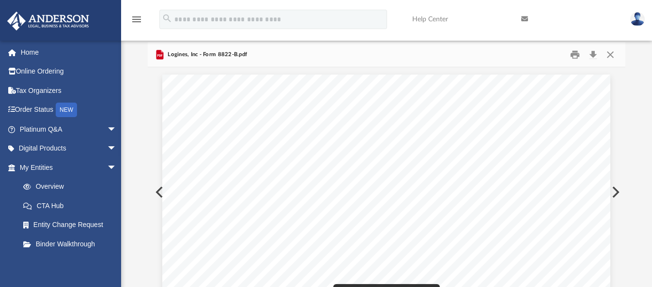
scroll to position [0, 0]
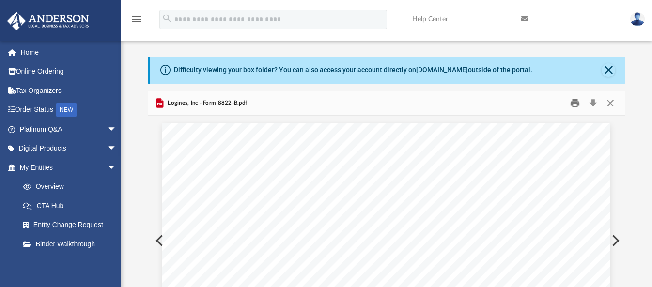
click at [574, 100] on button "Print" at bounding box center [574, 102] width 19 height 15
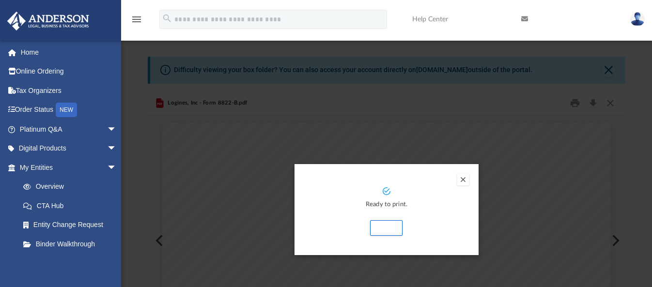
click at [465, 179] on button "Preview" at bounding box center [463, 180] width 12 height 12
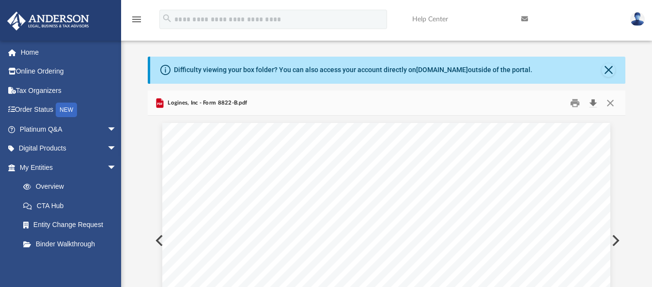
click at [590, 98] on button "Download" at bounding box center [592, 102] width 17 height 15
click at [612, 105] on button "Close" at bounding box center [610, 102] width 17 height 15
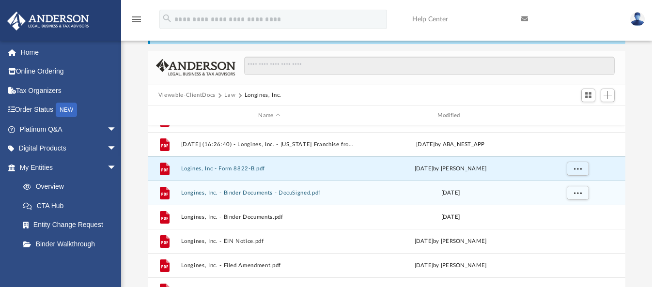
scroll to position [61, 0]
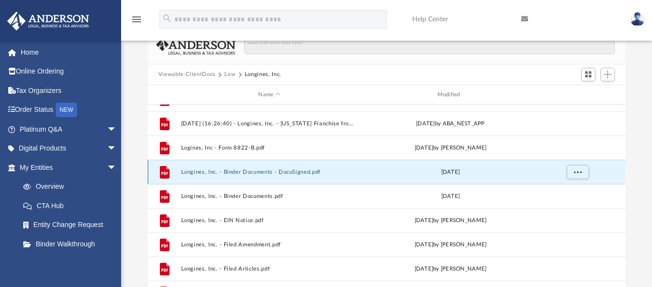
click at [297, 172] on button "Longines, Inc. - Binder Documents - DocuSigned.pdf" at bounding box center [269, 172] width 177 height 6
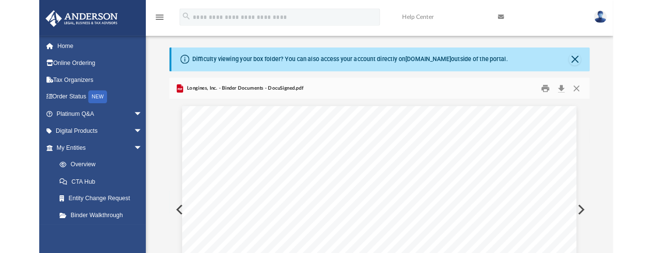
scroll to position [0, 0]
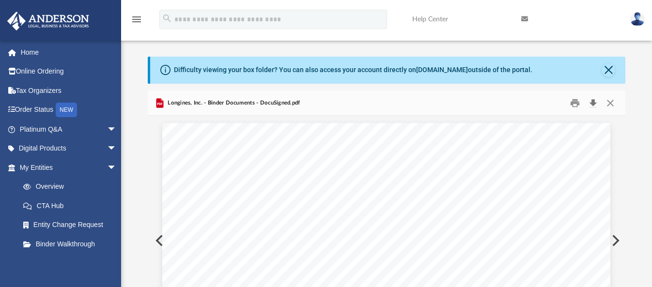
click at [591, 105] on button "Download" at bounding box center [592, 102] width 17 height 15
click at [615, 108] on button "Close" at bounding box center [610, 102] width 17 height 15
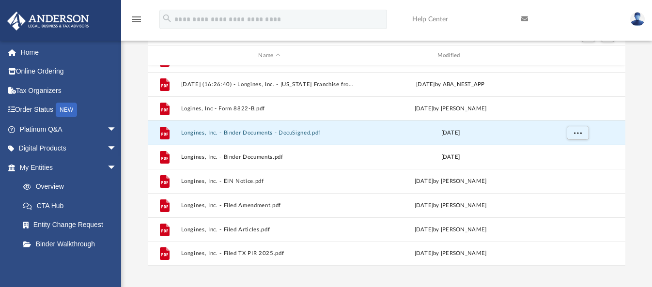
scroll to position [121, 0]
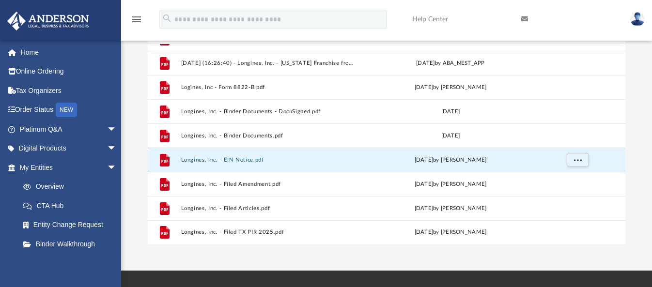
click at [261, 161] on button "Longines, Inc. - EIN Notice.pdf" at bounding box center [269, 160] width 177 height 6
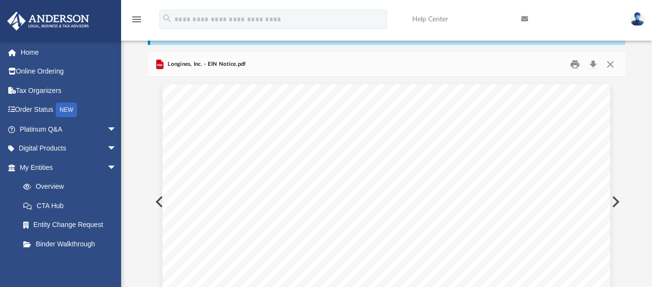
scroll to position [0, 0]
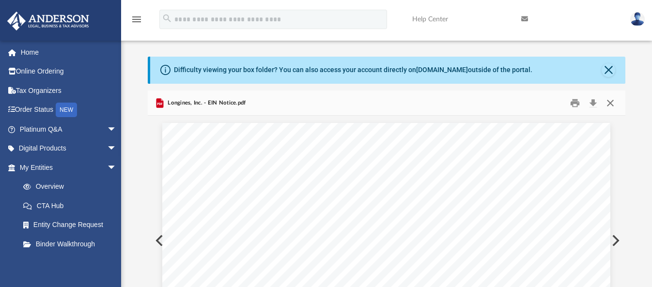
click at [613, 101] on button "Close" at bounding box center [610, 102] width 17 height 15
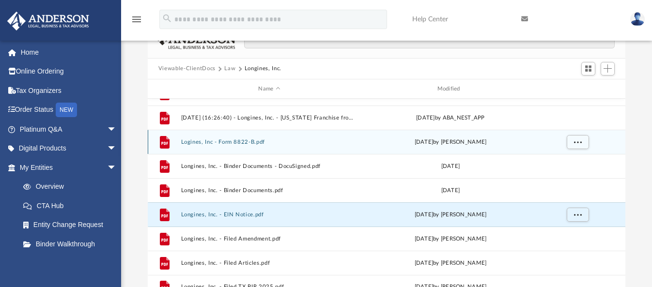
scroll to position [127, 0]
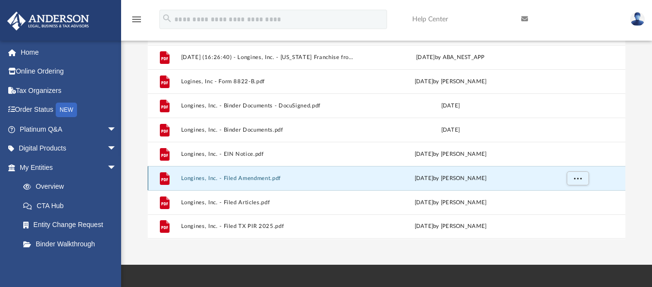
click at [274, 178] on button "Longines, Inc. - Filed Amendment.pdf" at bounding box center [269, 178] width 177 height 6
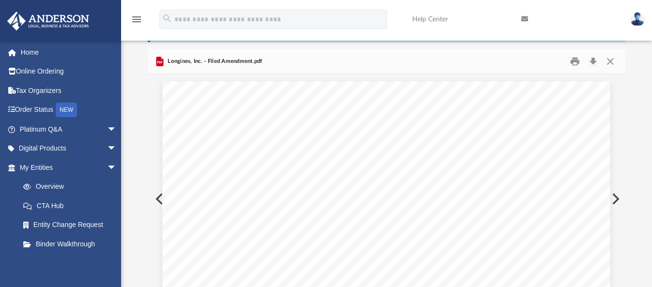
scroll to position [0, 0]
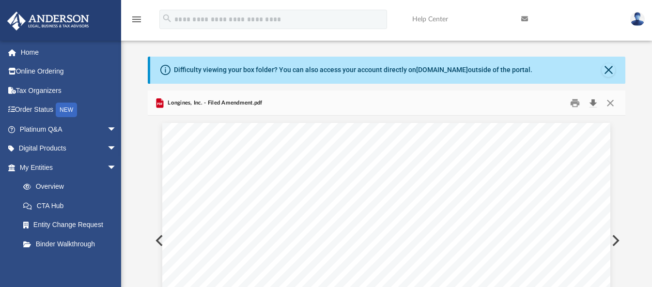
click at [588, 101] on button "Download" at bounding box center [592, 102] width 17 height 15
click at [607, 102] on button "Close" at bounding box center [610, 102] width 17 height 15
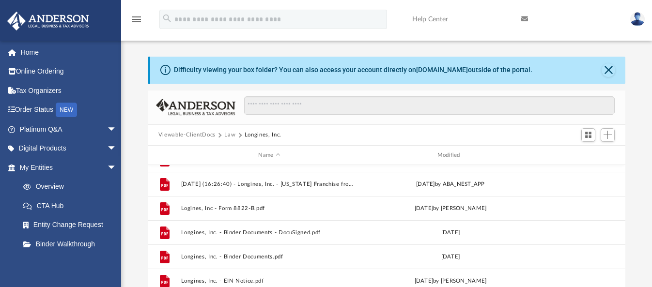
scroll to position [162, 0]
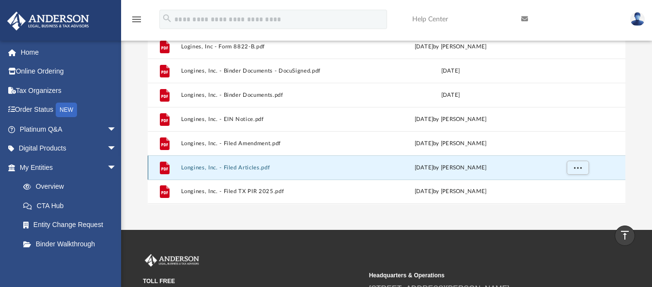
click at [253, 167] on button "Longines, Inc. - Filed Articles.pdf" at bounding box center [269, 168] width 177 height 6
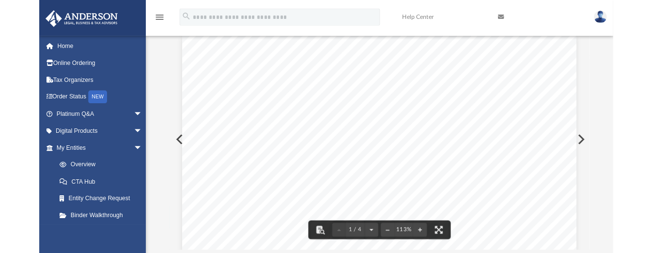
scroll to position [0, 0]
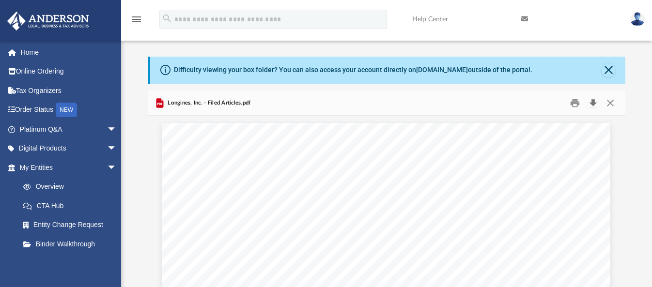
click at [595, 100] on button "Download" at bounding box center [592, 102] width 17 height 15
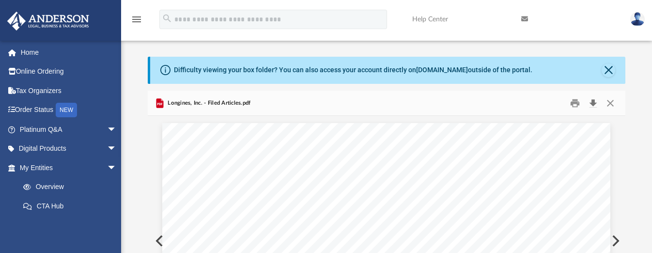
click at [596, 103] on button "Download" at bounding box center [592, 102] width 17 height 15
click at [610, 104] on button "Close" at bounding box center [610, 102] width 17 height 15
